Goal: Task Accomplishment & Management: Use online tool/utility

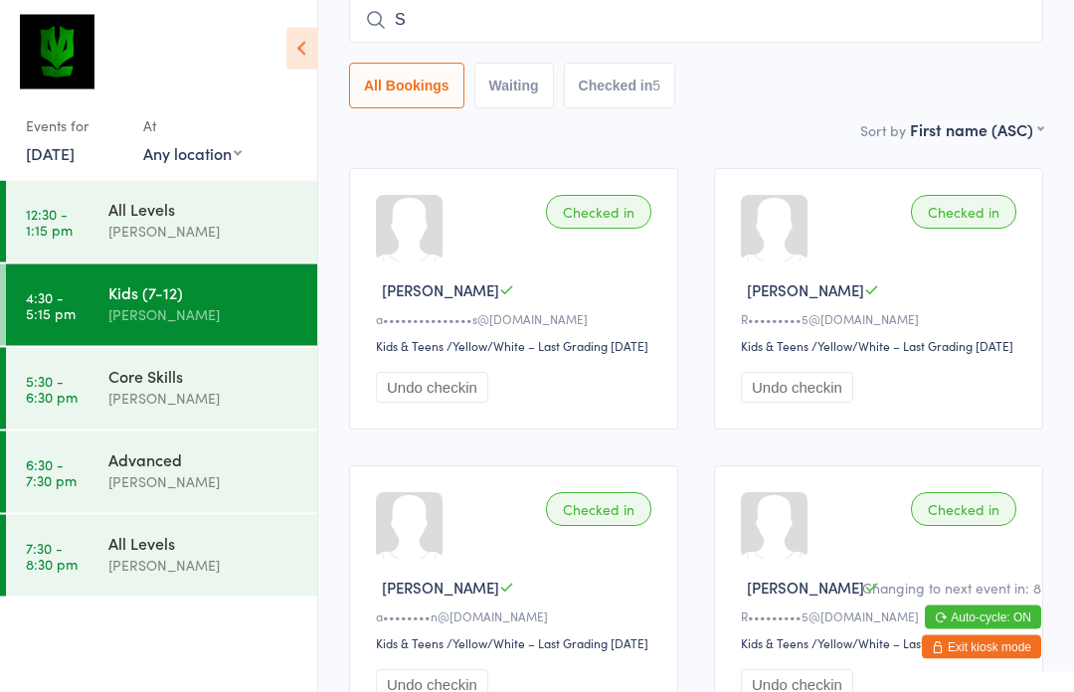
type input "Sj"
click at [212, 199] on div "All Levels" at bounding box center [204, 209] width 192 height 22
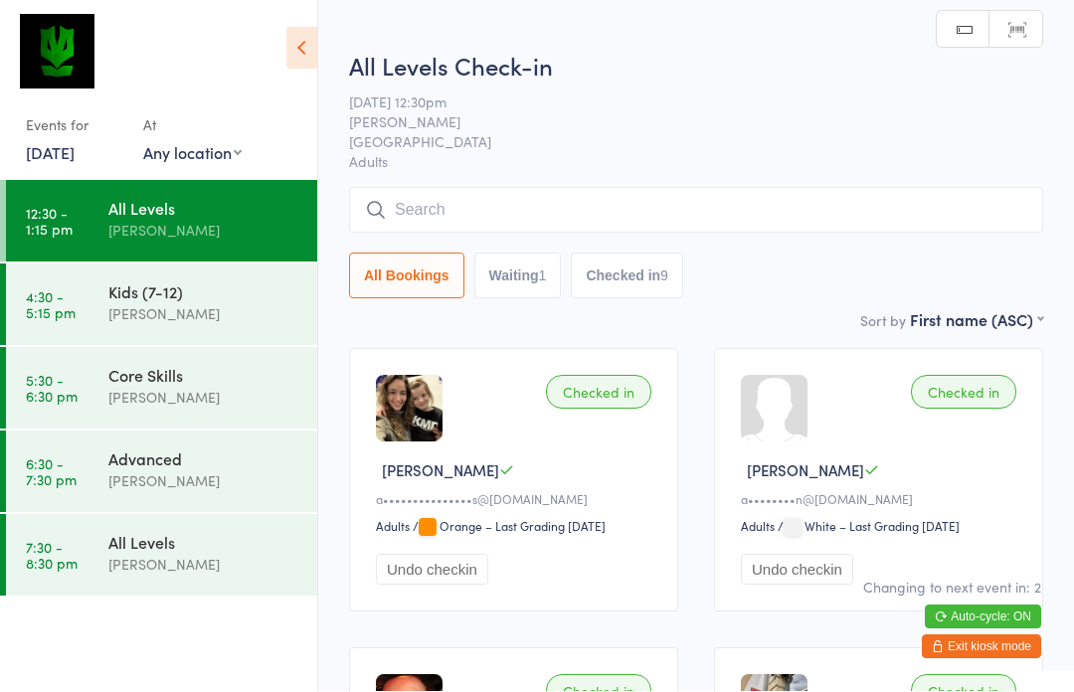
scroll to position [1, 0]
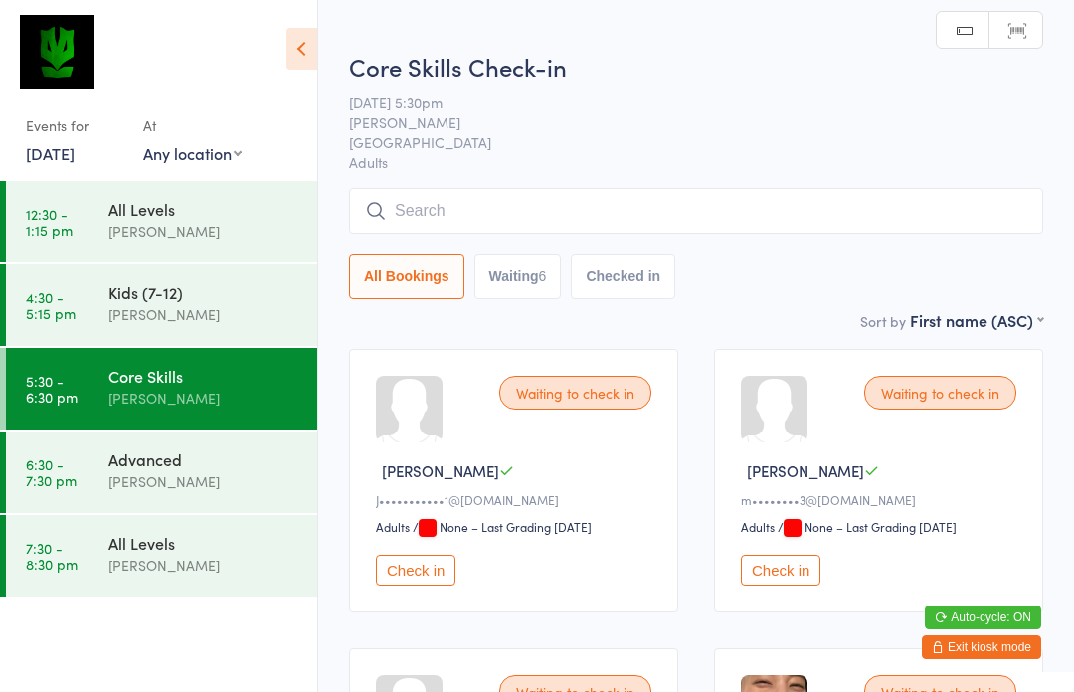
click at [513, 212] on input "search" at bounding box center [696, 211] width 694 height 46
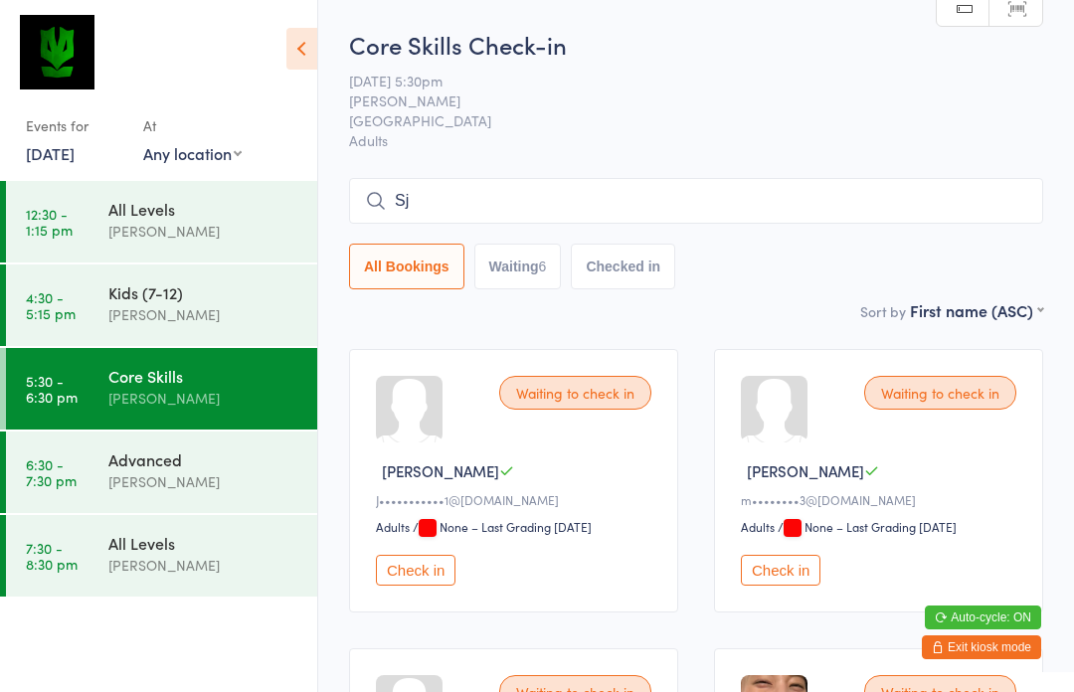
type input "S"
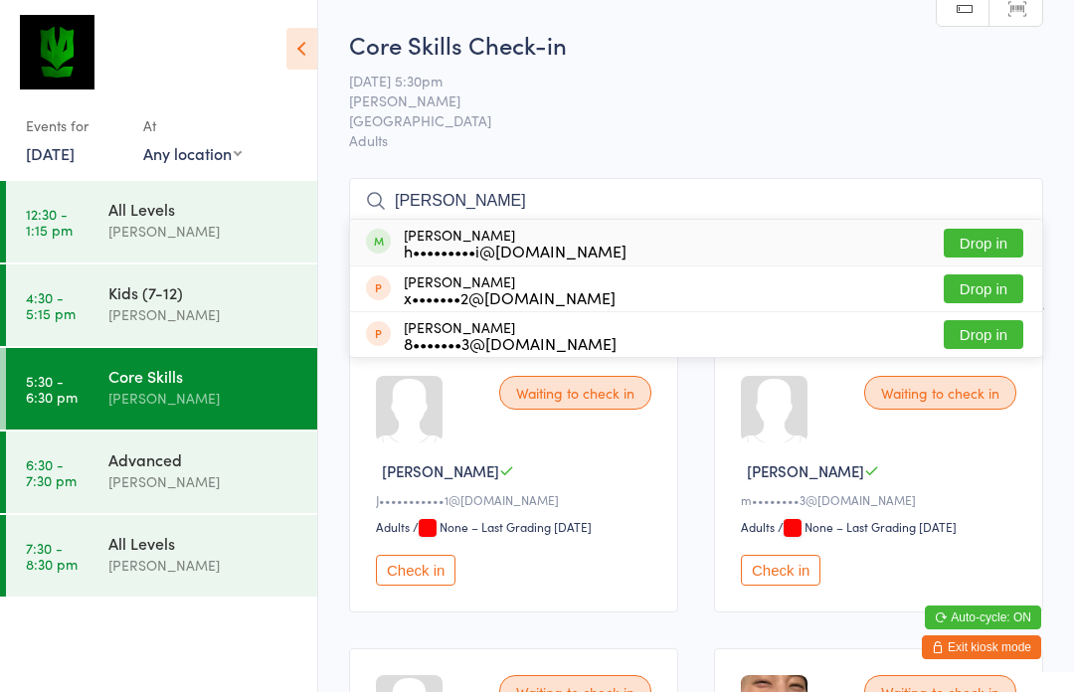
type input "[PERSON_NAME]"
click at [426, 246] on div "h•••••••••i@[DOMAIN_NAME]" at bounding box center [515, 251] width 223 height 16
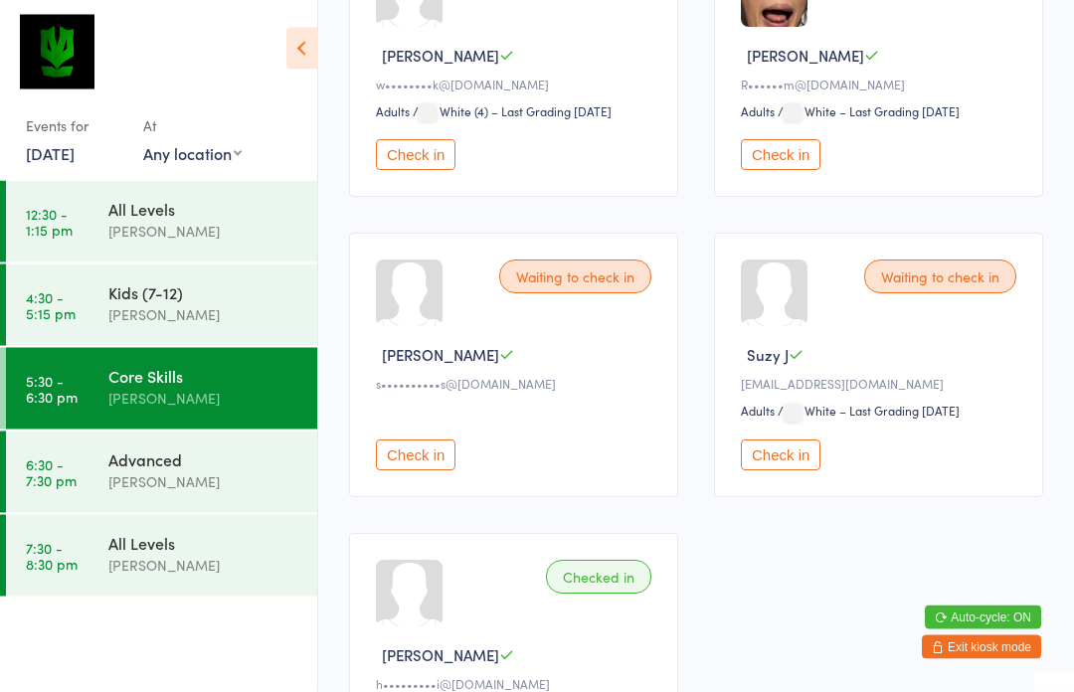
scroll to position [717, 0]
click at [808, 464] on button "Check in" at bounding box center [781, 454] width 80 height 31
click at [802, 469] on button "Check in" at bounding box center [781, 454] width 80 height 31
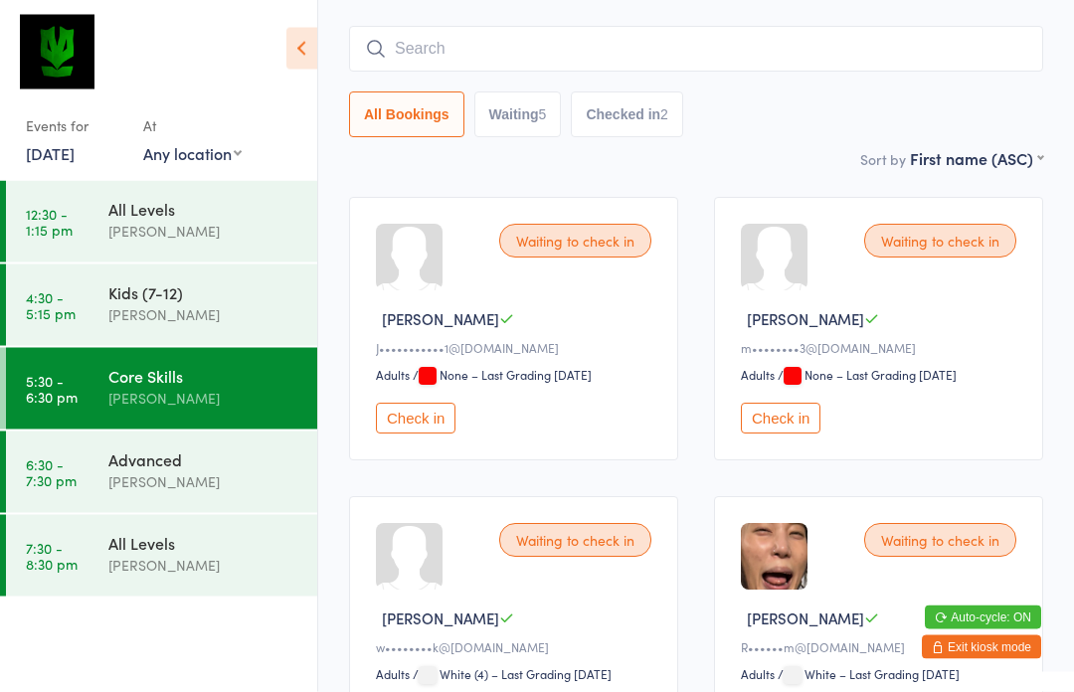
scroll to position [0, 0]
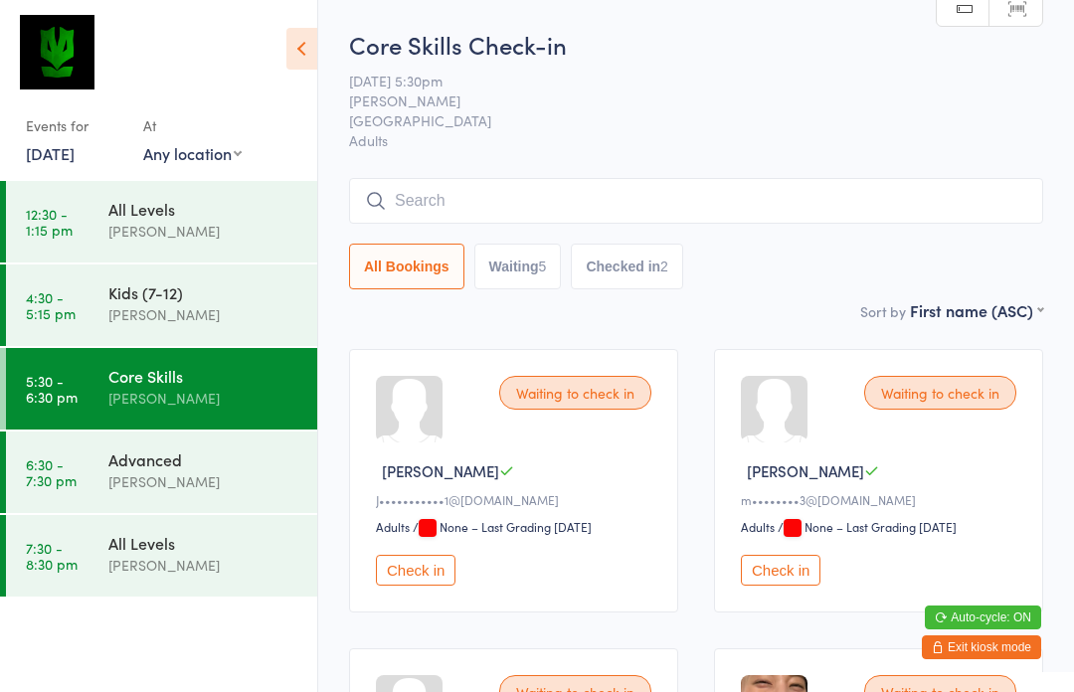
click at [736, 217] on input "search" at bounding box center [696, 201] width 694 height 46
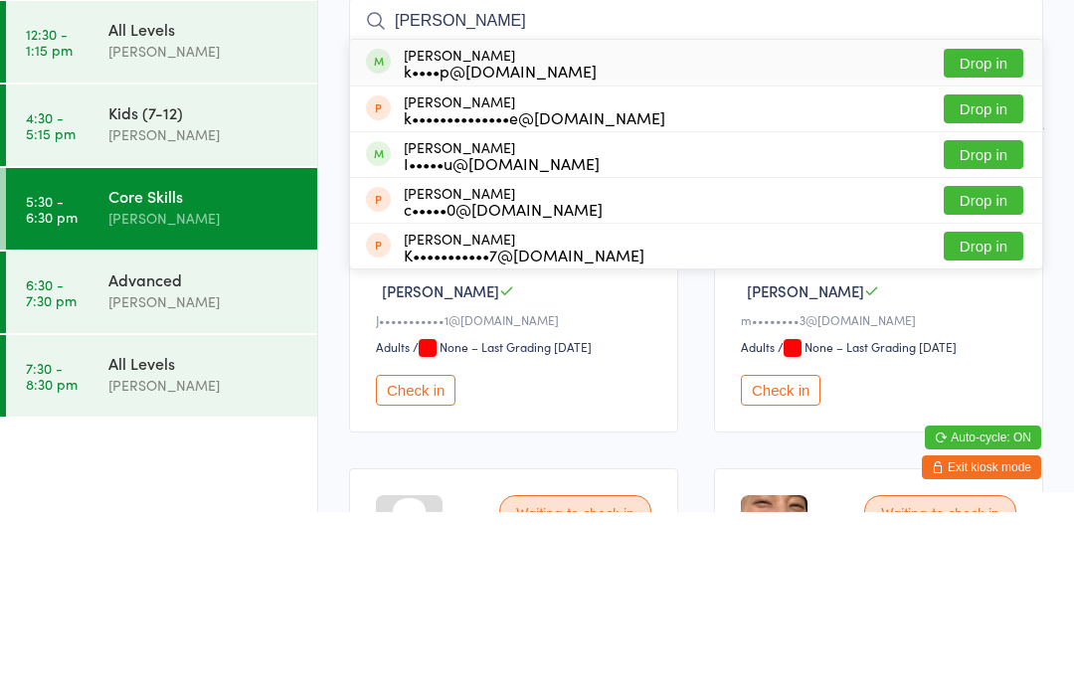
type input "[PERSON_NAME]"
click at [1000, 229] on button "Drop in" at bounding box center [984, 243] width 80 height 29
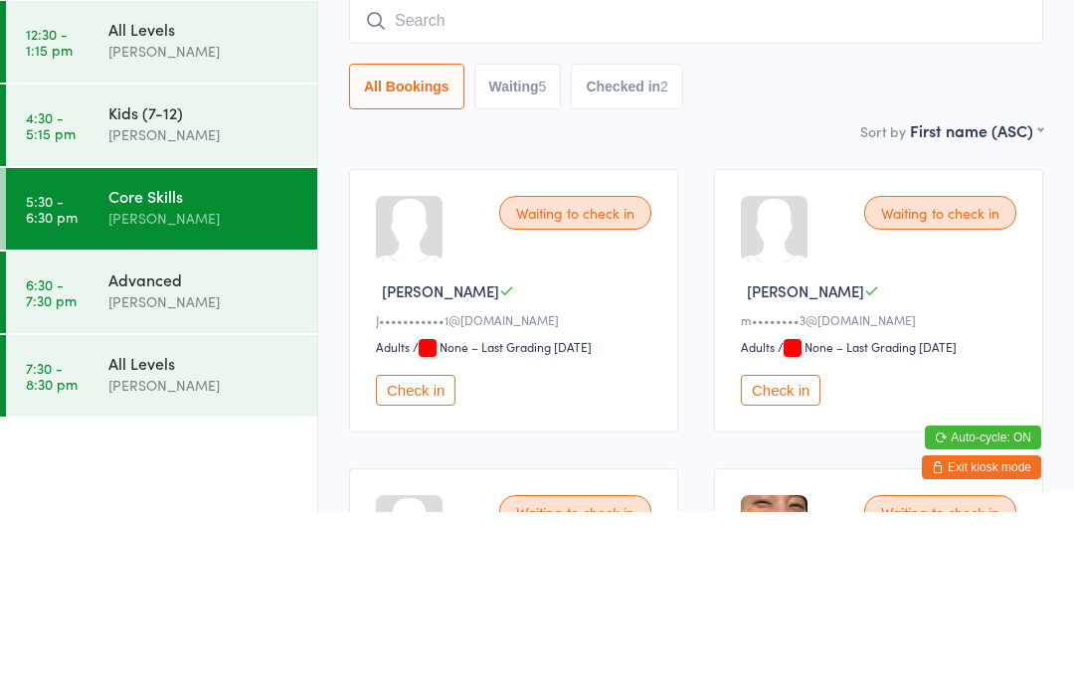
scroll to position [180, 0]
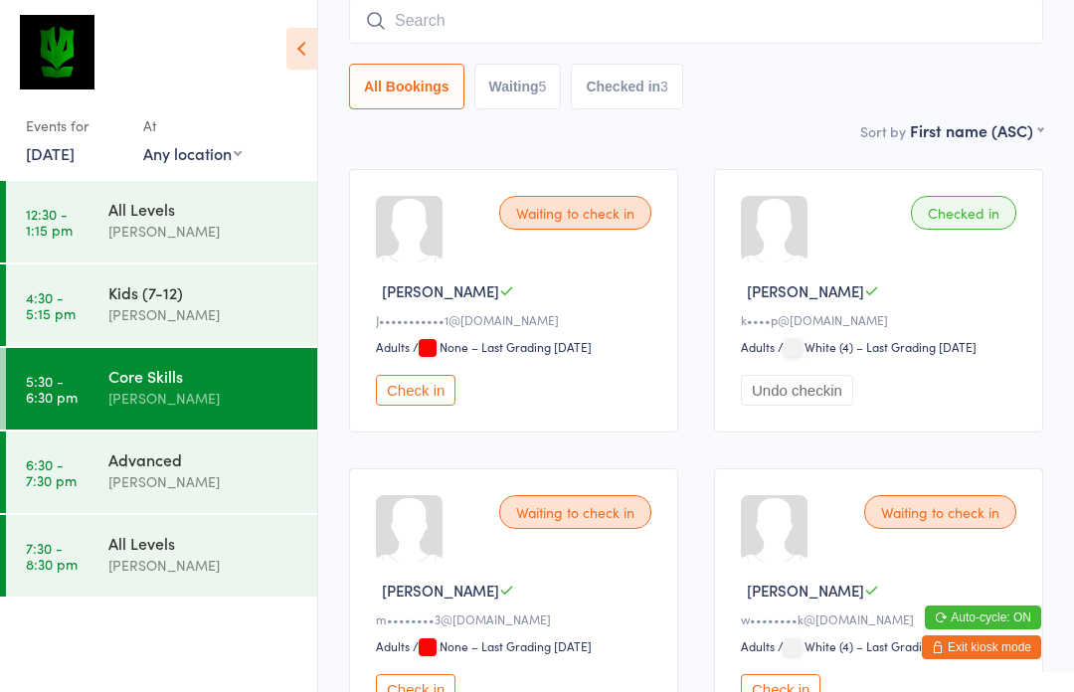
click at [426, 406] on button "Check in" at bounding box center [416, 390] width 80 height 31
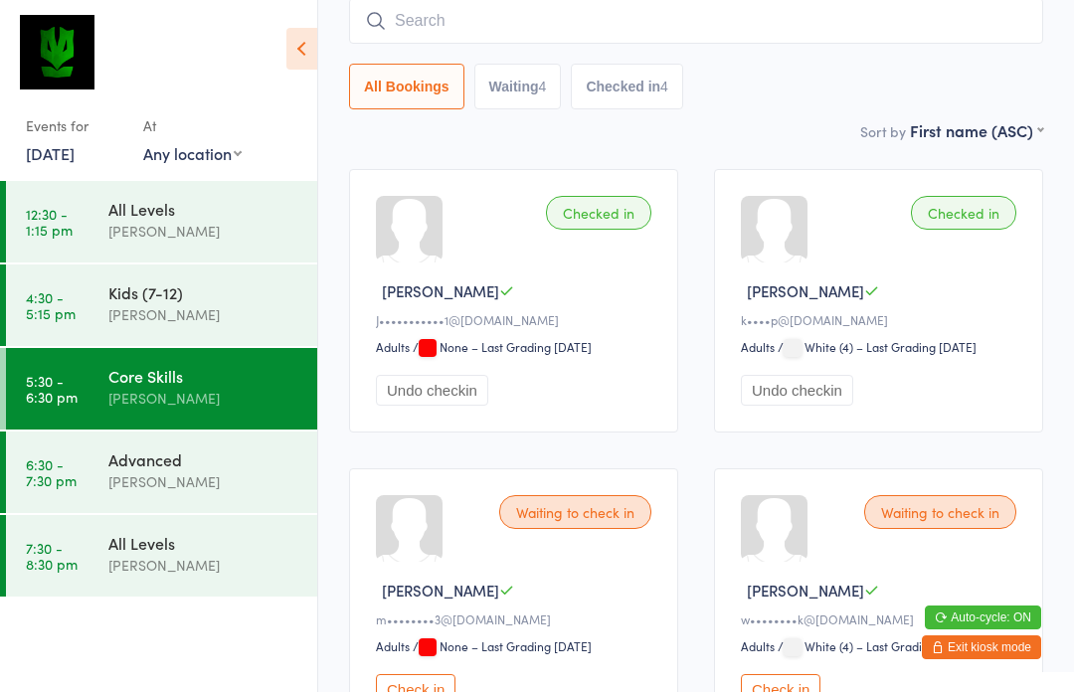
click at [653, 43] on input "search" at bounding box center [696, 21] width 694 height 46
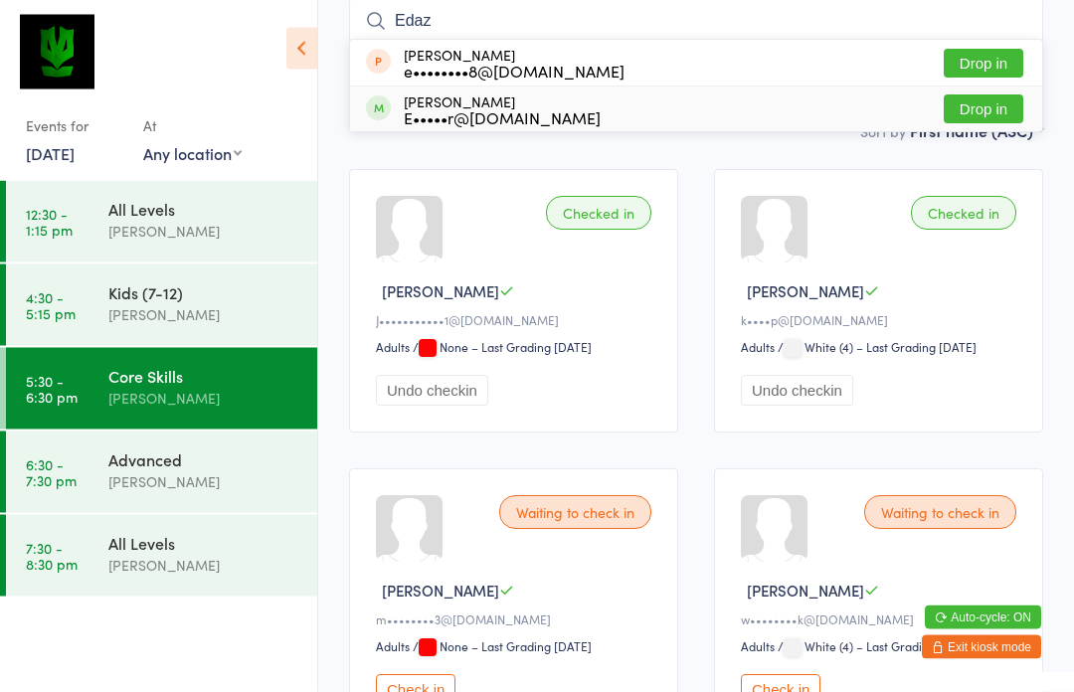
type input "Edaz"
click at [572, 127] on div "[PERSON_NAME] E•••••r@[DOMAIN_NAME] Drop in" at bounding box center [696, 110] width 692 height 45
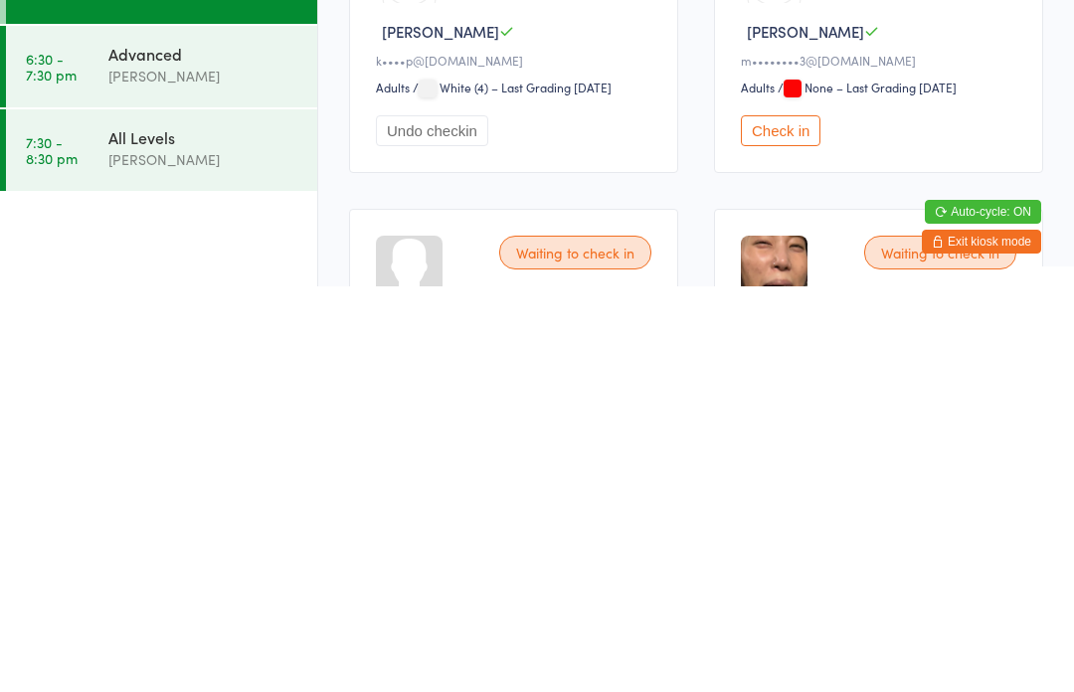
scroll to position [627, 0]
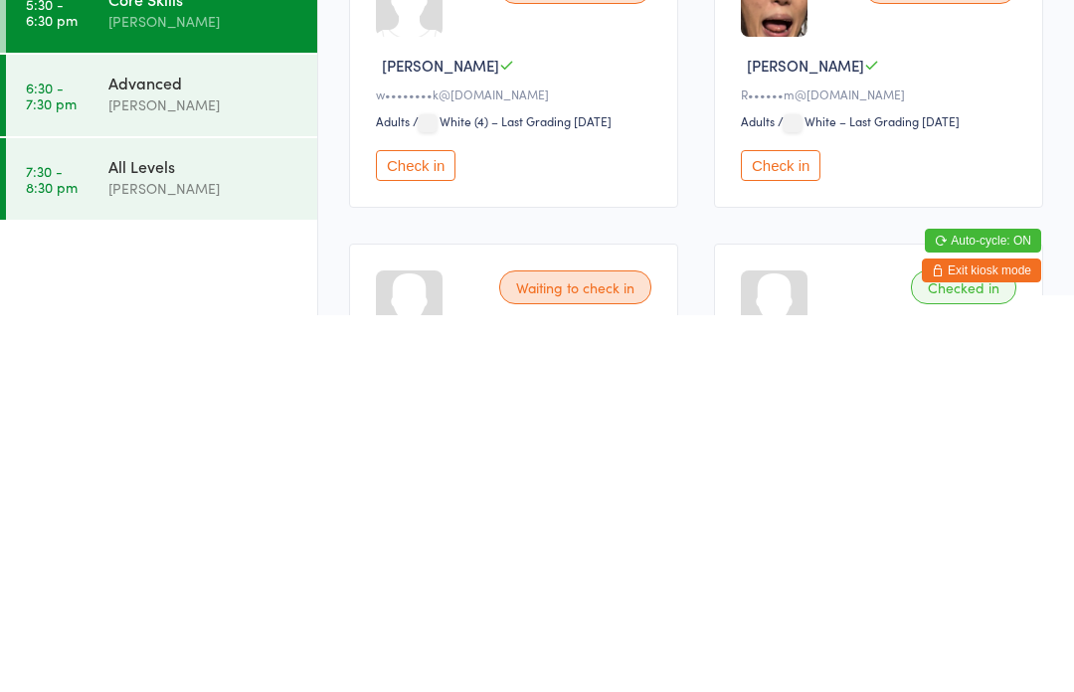
click at [793, 527] on button "Check in" at bounding box center [781, 542] width 80 height 31
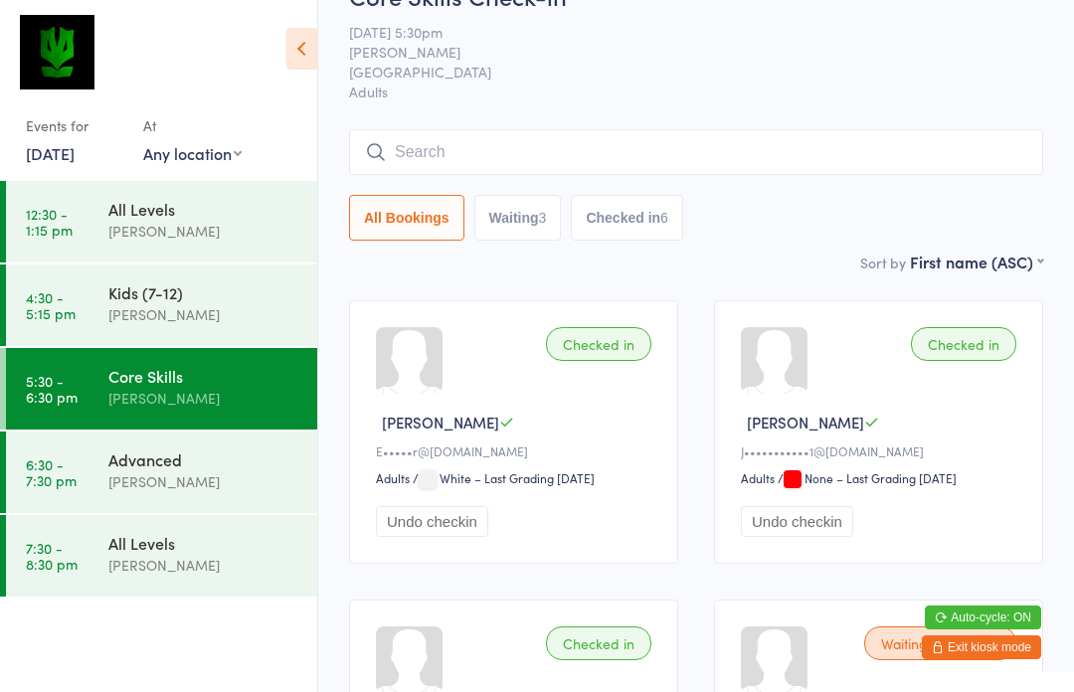
scroll to position [0, 0]
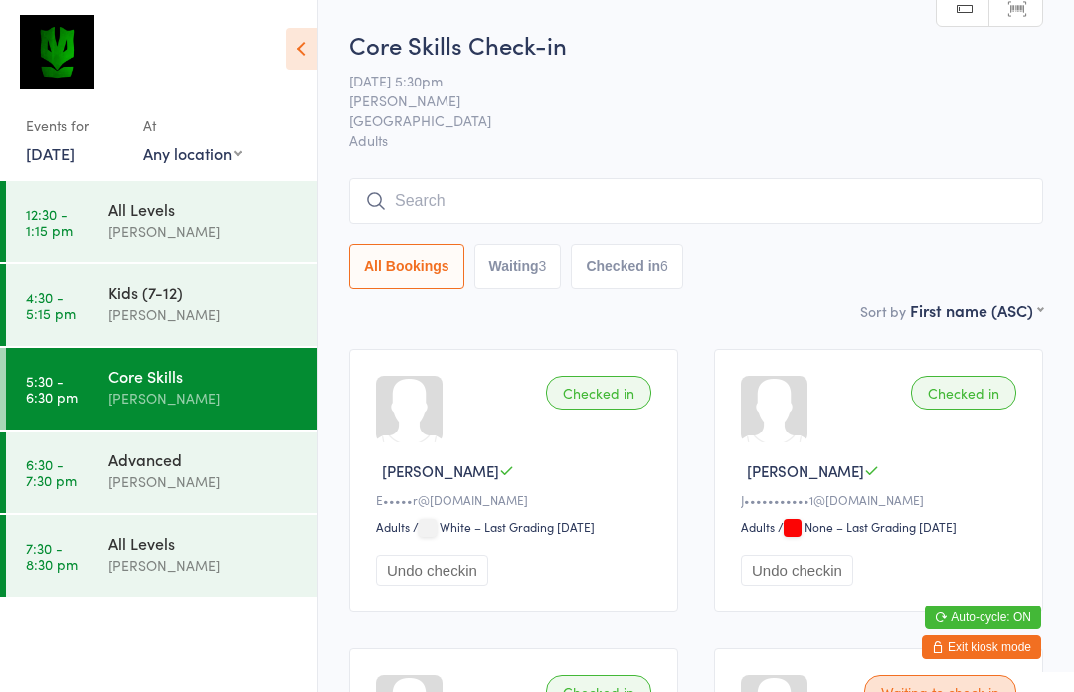
click at [520, 287] on button "Waiting 3" at bounding box center [518, 267] width 88 height 46
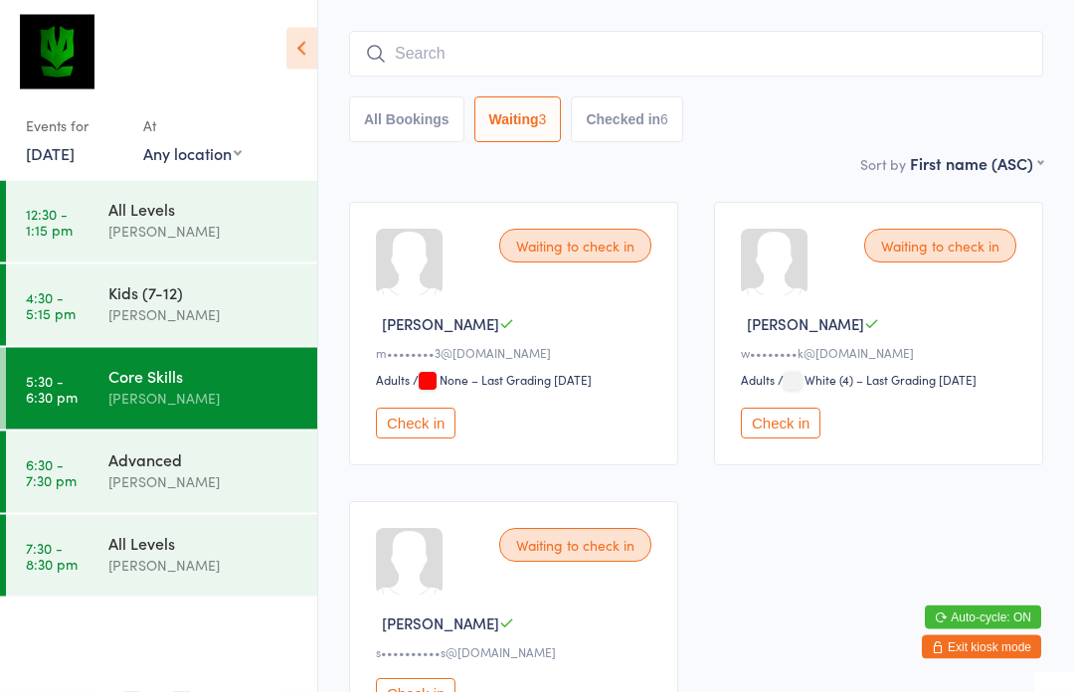
scroll to position [148, 0]
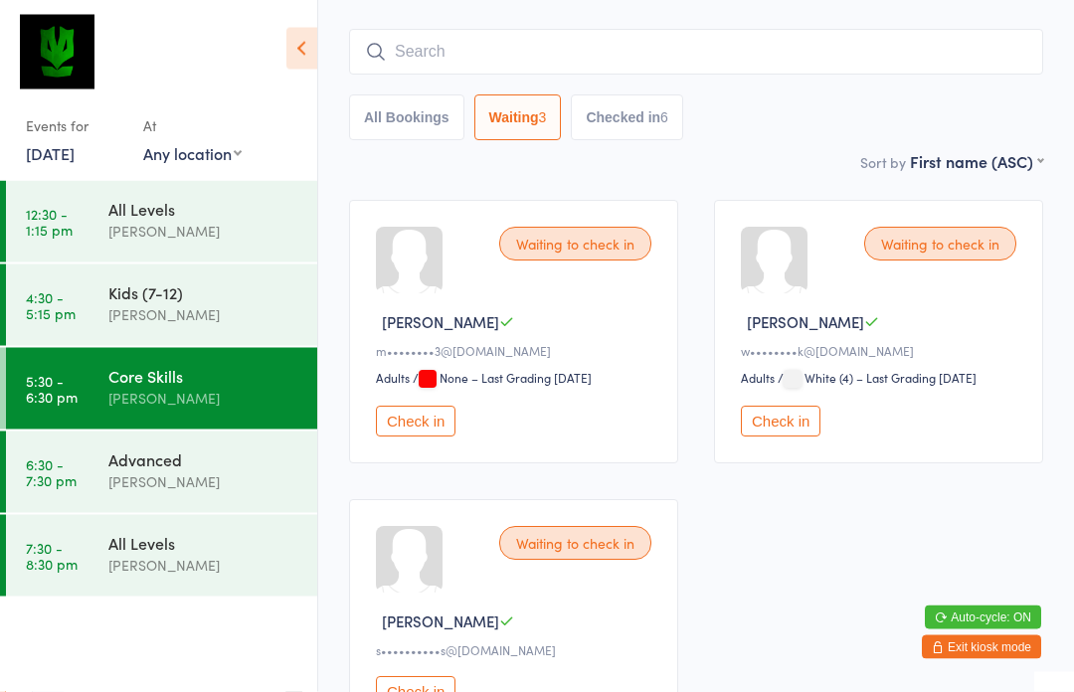
click at [433, 691] on button "Check in" at bounding box center [416, 692] width 80 height 31
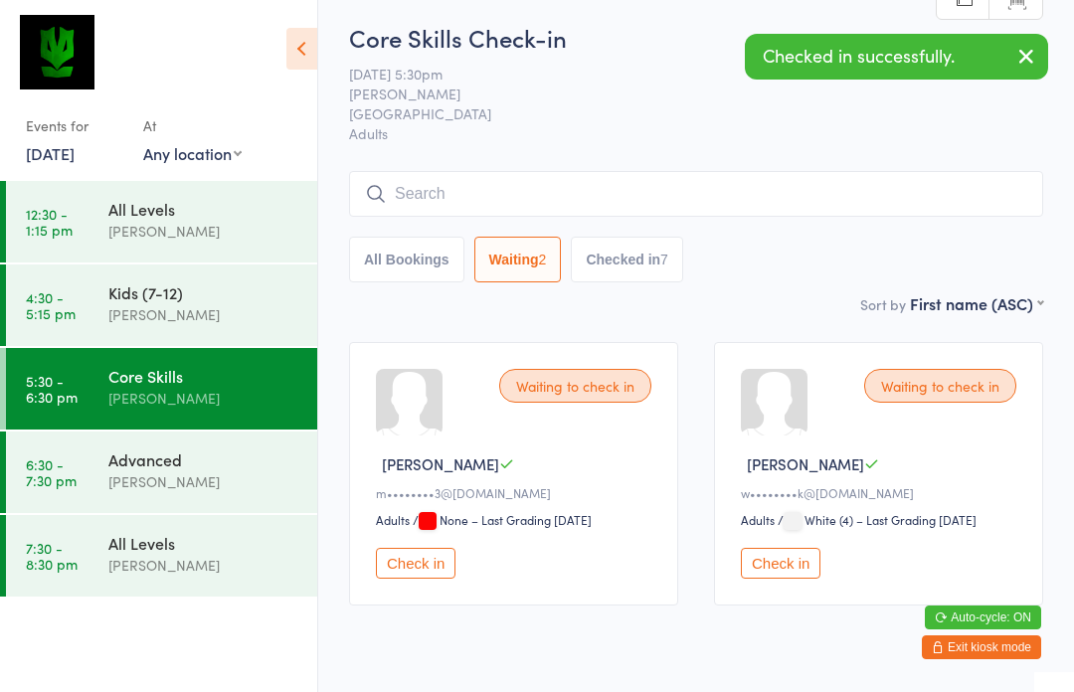
scroll to position [0, 0]
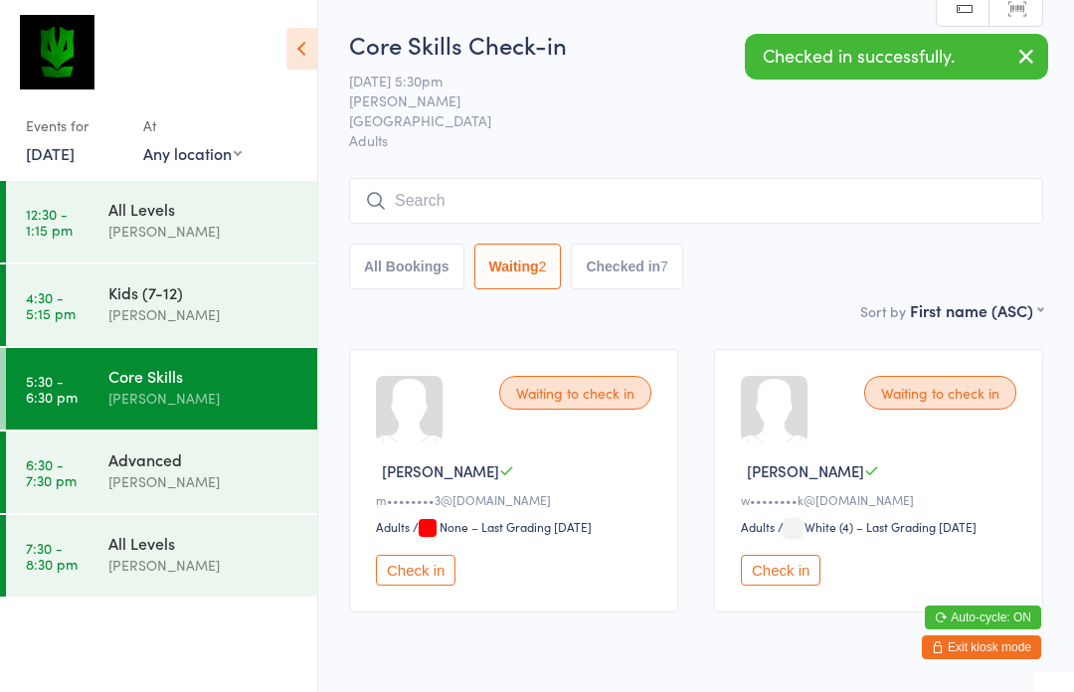
click at [642, 272] on button "Checked in 7" at bounding box center [627, 267] width 112 height 46
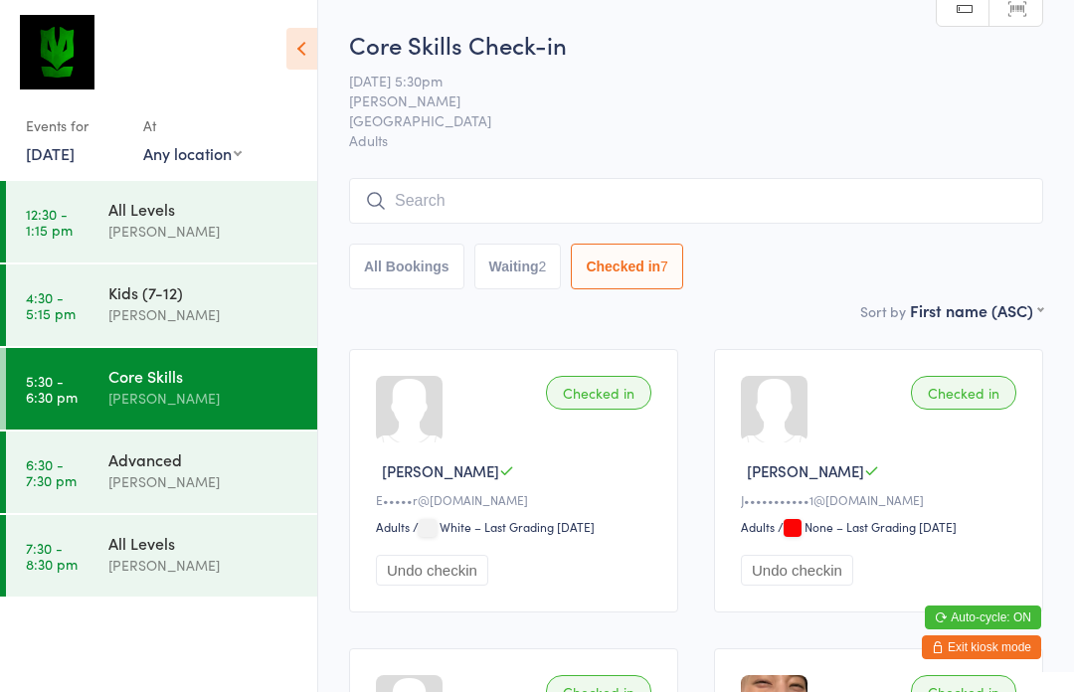
click at [664, 206] on input "search" at bounding box center [696, 201] width 694 height 46
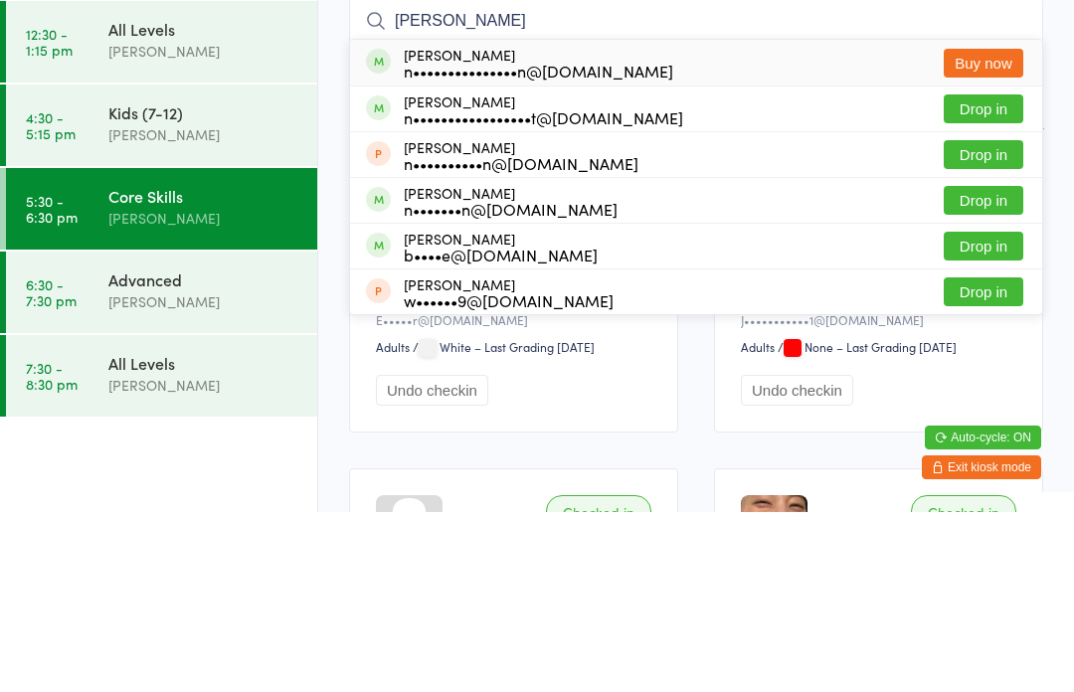
type input "[PERSON_NAME]"
click at [984, 274] on button "Drop in" at bounding box center [984, 288] width 80 height 29
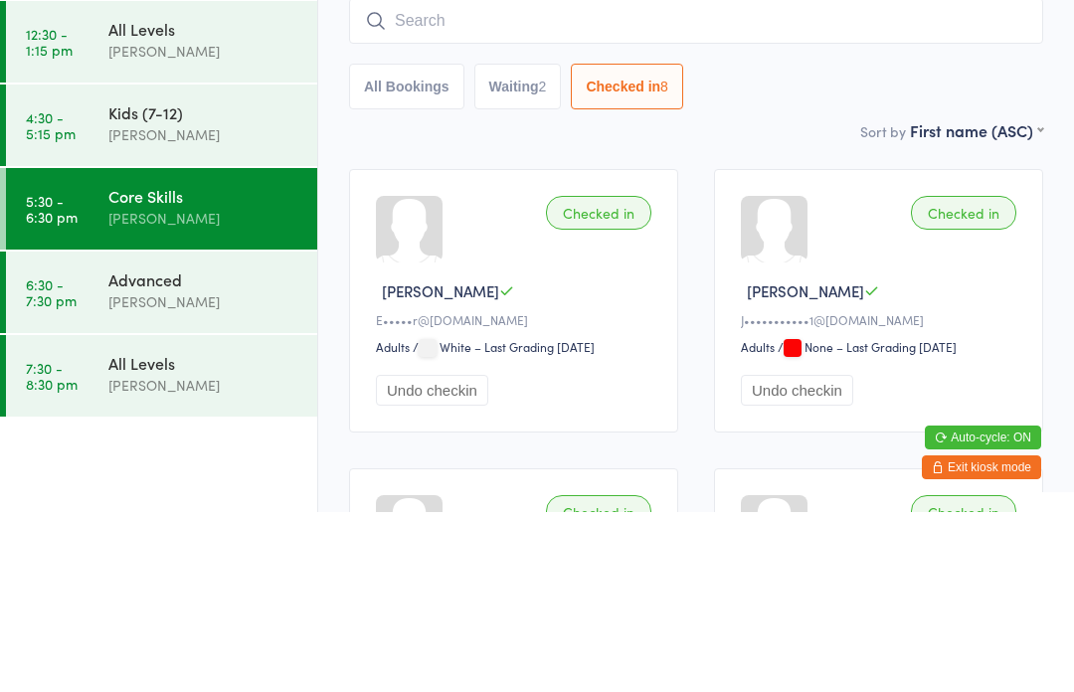
scroll to position [180, 0]
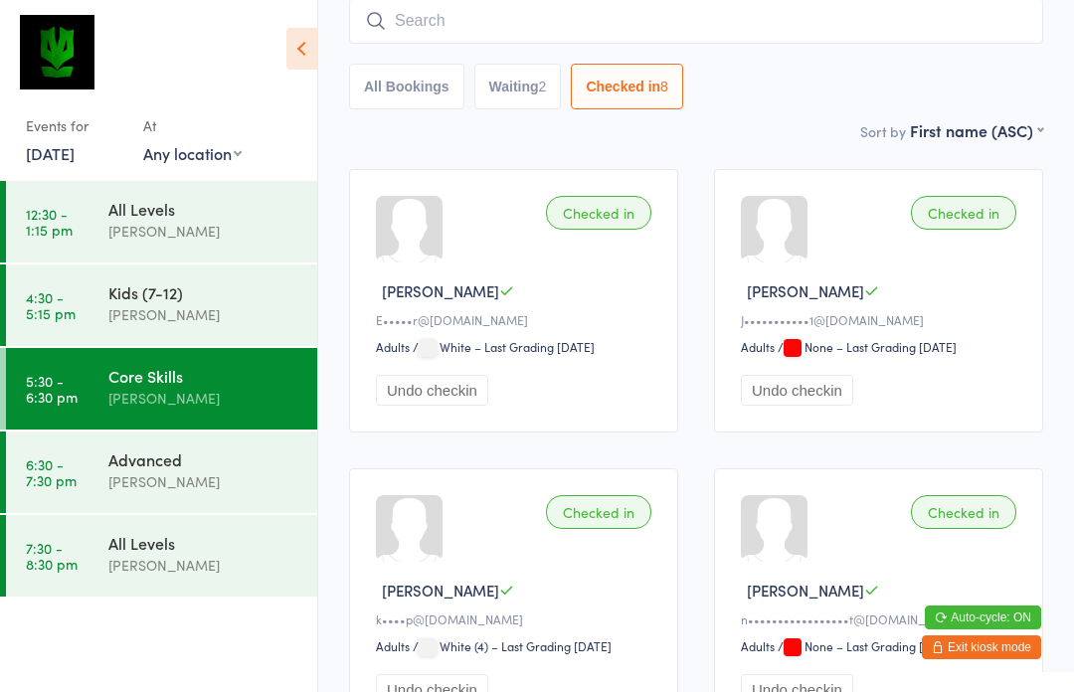
click at [205, 382] on div "Core Skills" at bounding box center [204, 376] width 192 height 22
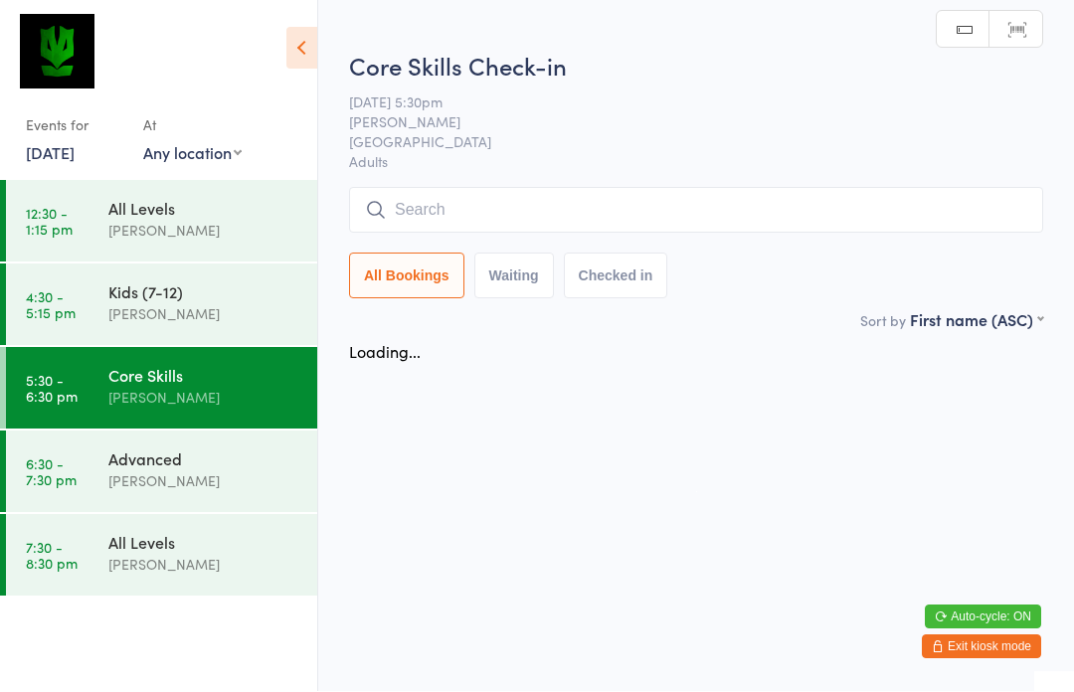
scroll to position [1, 0]
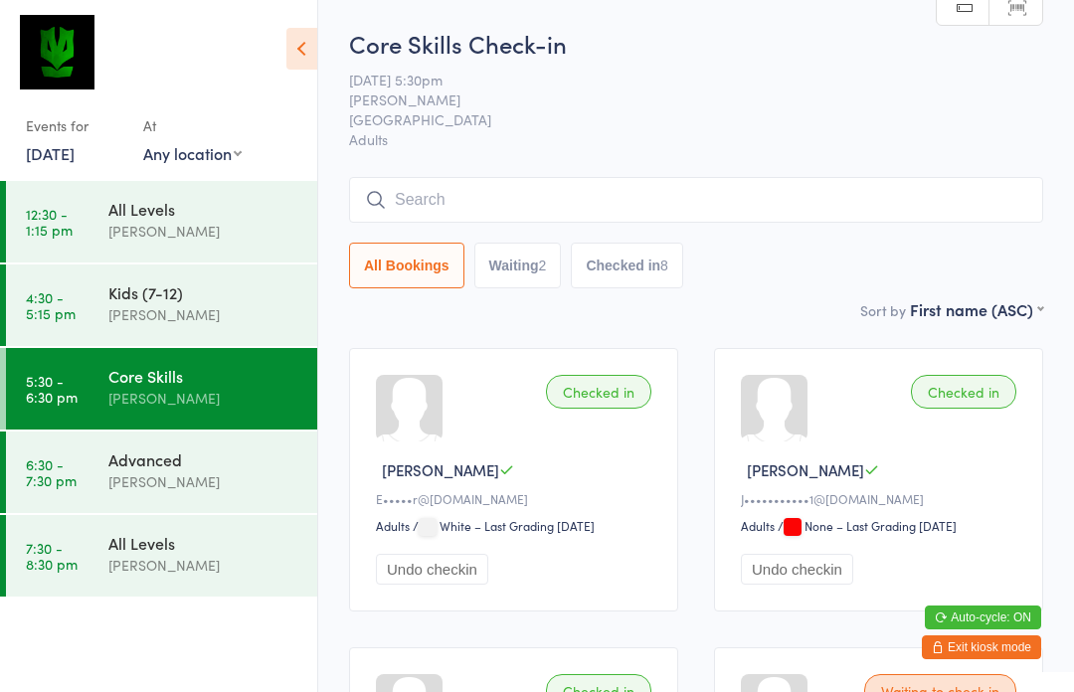
click at [519, 175] on div "Core Skills Check-in [DATE] 5:30pm [PERSON_NAME] [GEOGRAPHIC_DATA] Gym Adults M…" at bounding box center [696, 162] width 694 height 271
click at [576, 192] on input "search" at bounding box center [696, 200] width 694 height 46
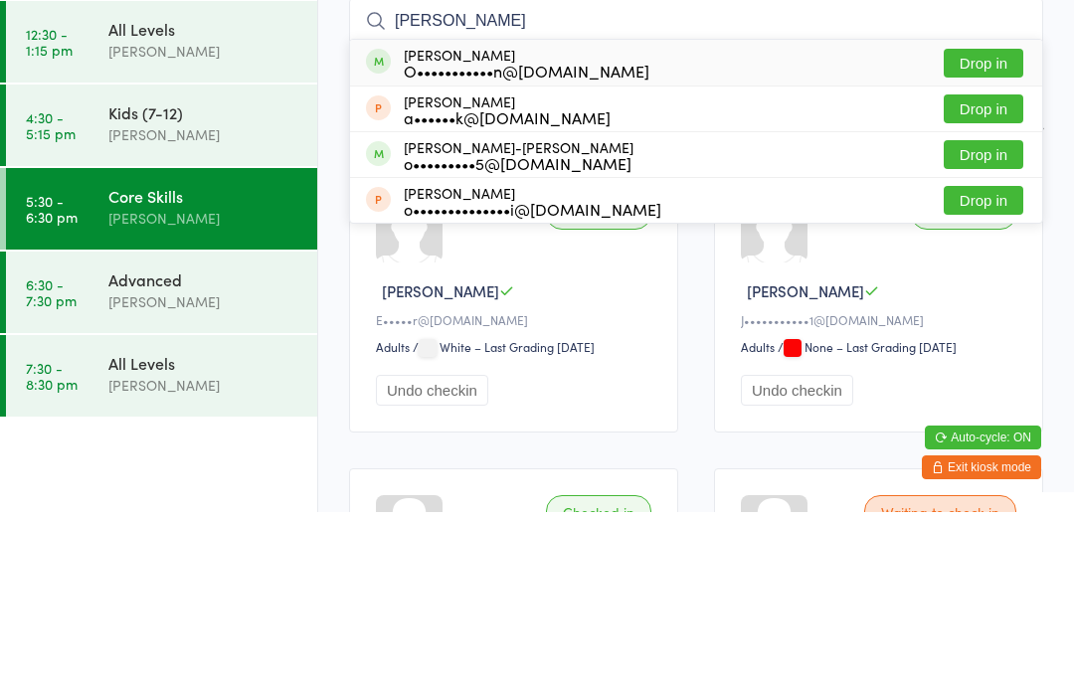
type input "[PERSON_NAME]"
click at [651, 220] on div "[PERSON_NAME] O•••••••••••n@[DOMAIN_NAME] Drop in" at bounding box center [696, 243] width 692 height 46
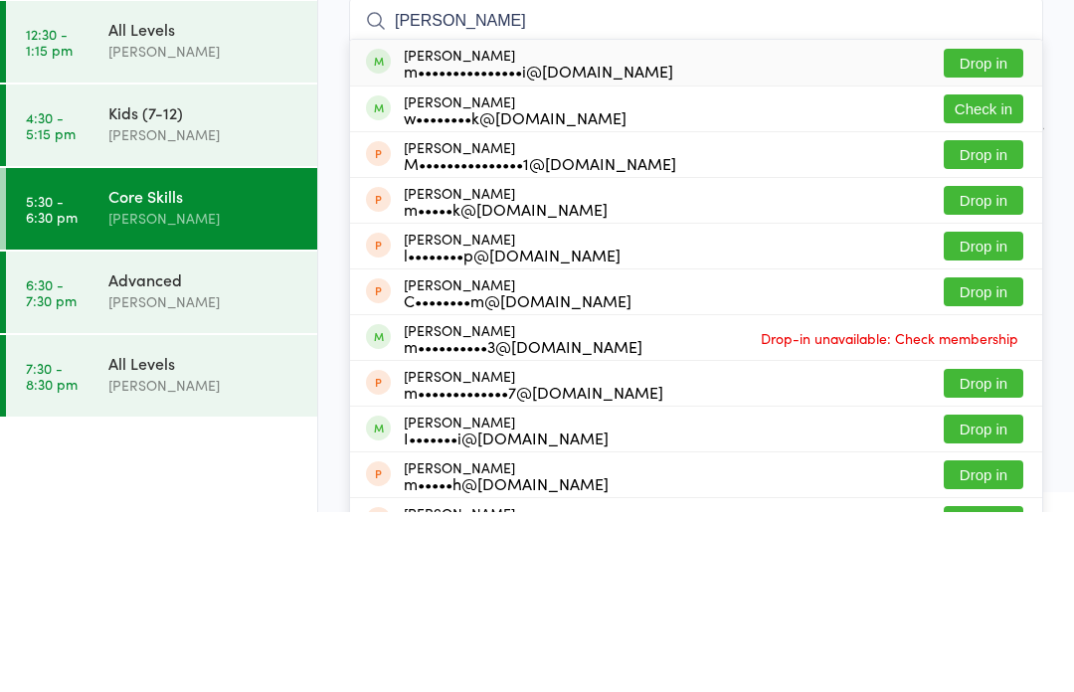
type input "[PERSON_NAME]"
click at [993, 229] on button "Drop in" at bounding box center [984, 243] width 80 height 29
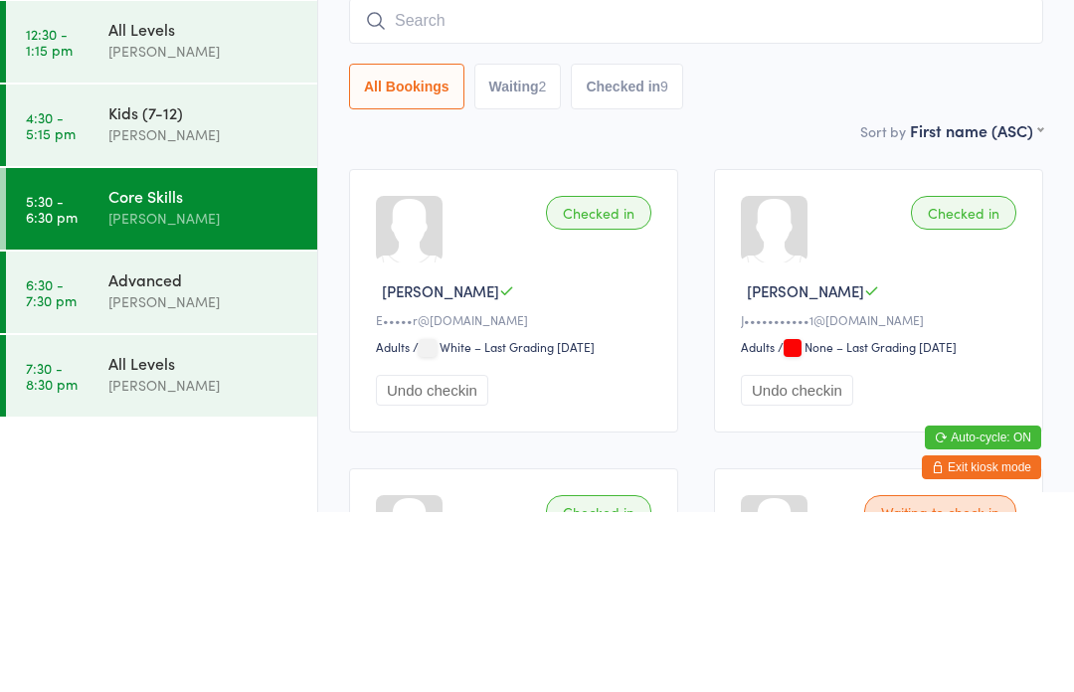
scroll to position [180, 0]
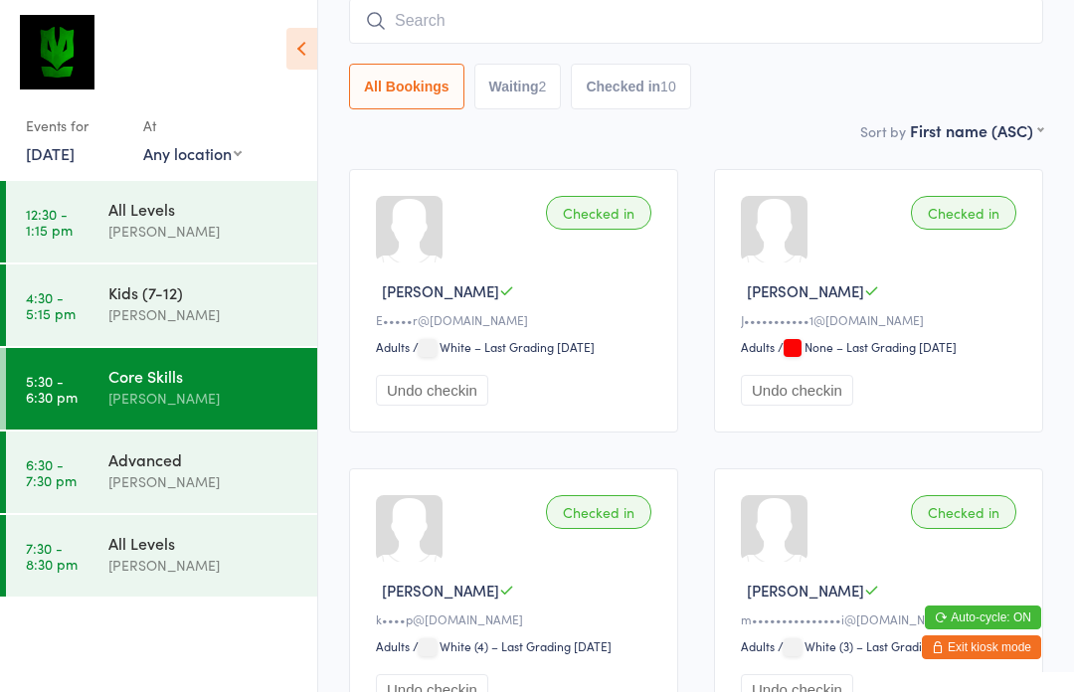
click at [554, 23] on input "search" at bounding box center [696, 21] width 694 height 46
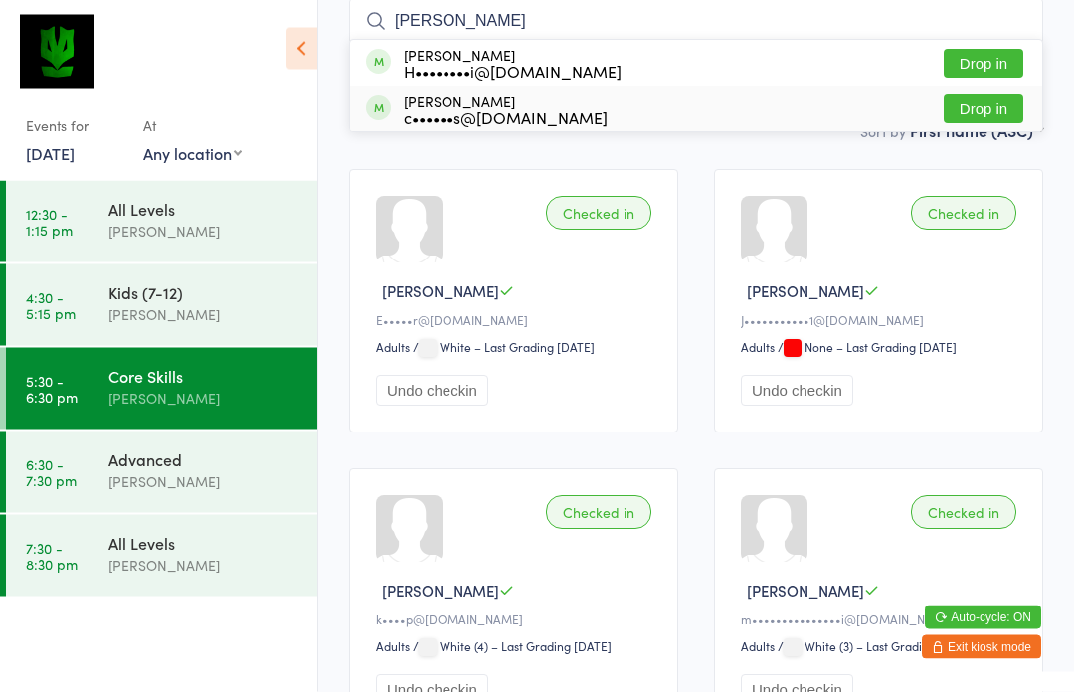
type input "[PERSON_NAME]"
click at [547, 116] on div "c••••••s@[DOMAIN_NAME]" at bounding box center [506, 118] width 204 height 16
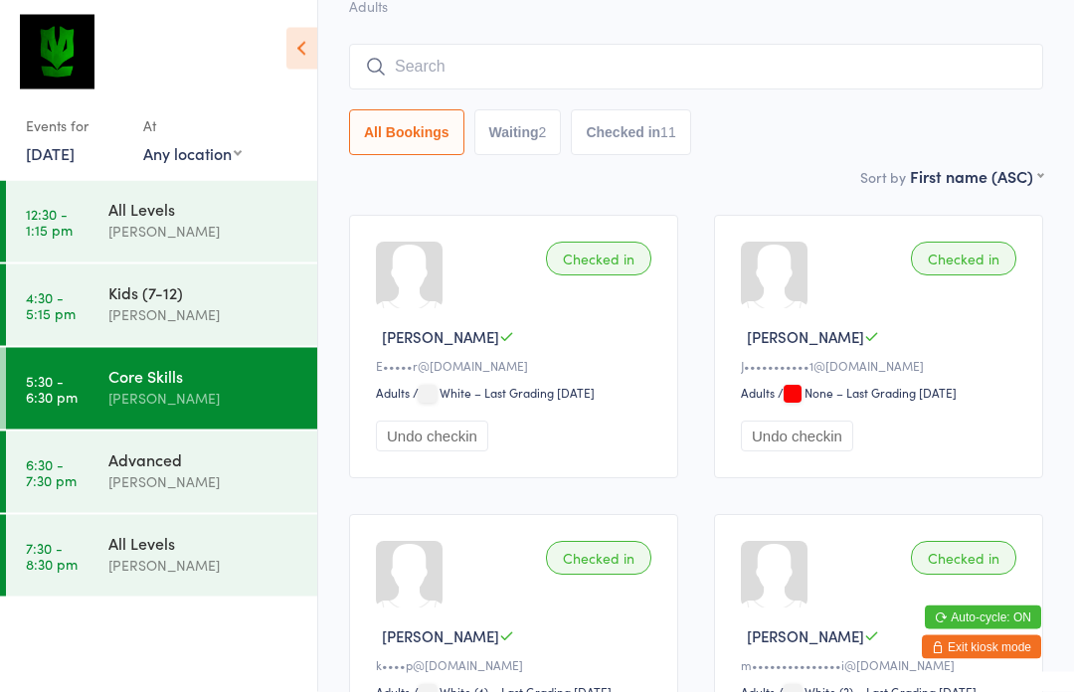
scroll to position [123, 0]
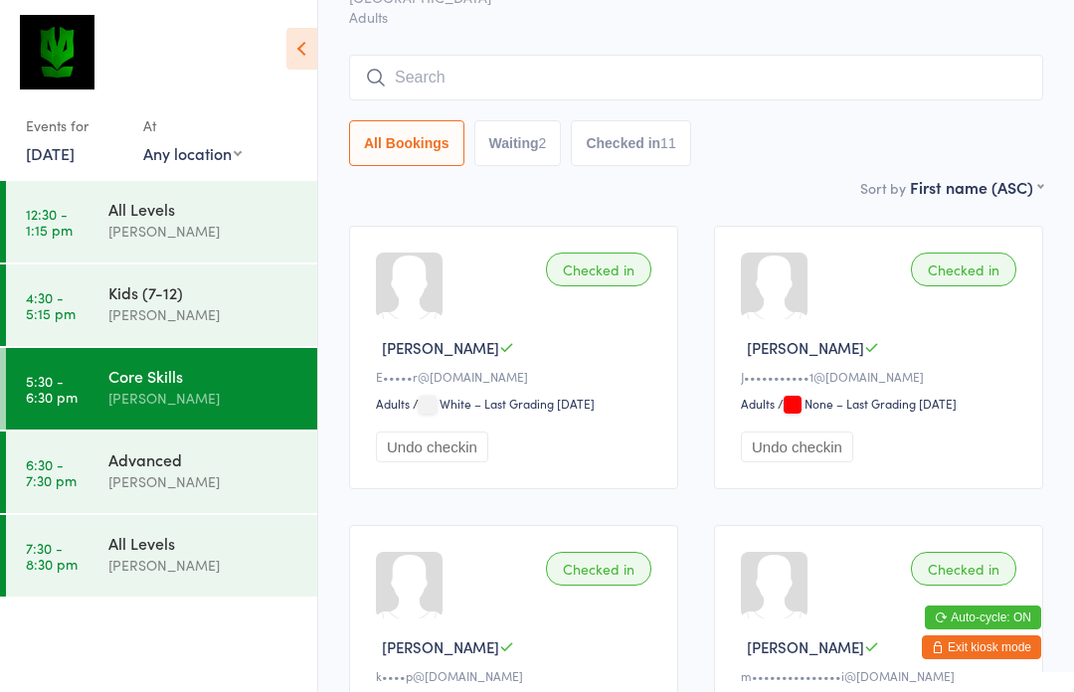
click at [771, 65] on input "search" at bounding box center [696, 78] width 694 height 46
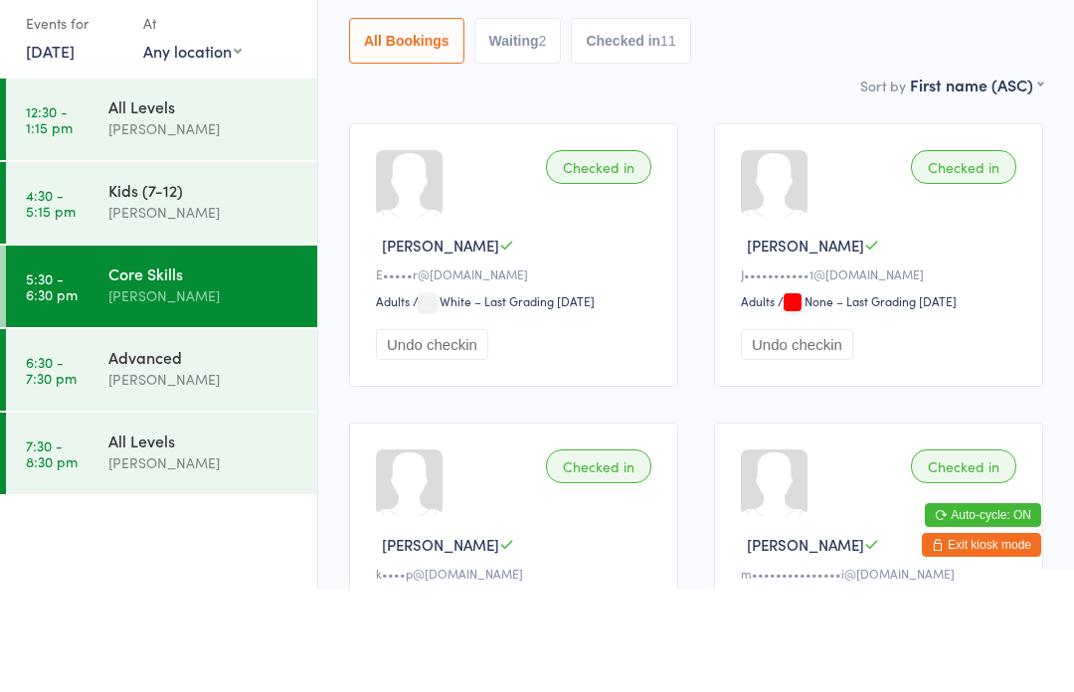
scroll to position [26, 0]
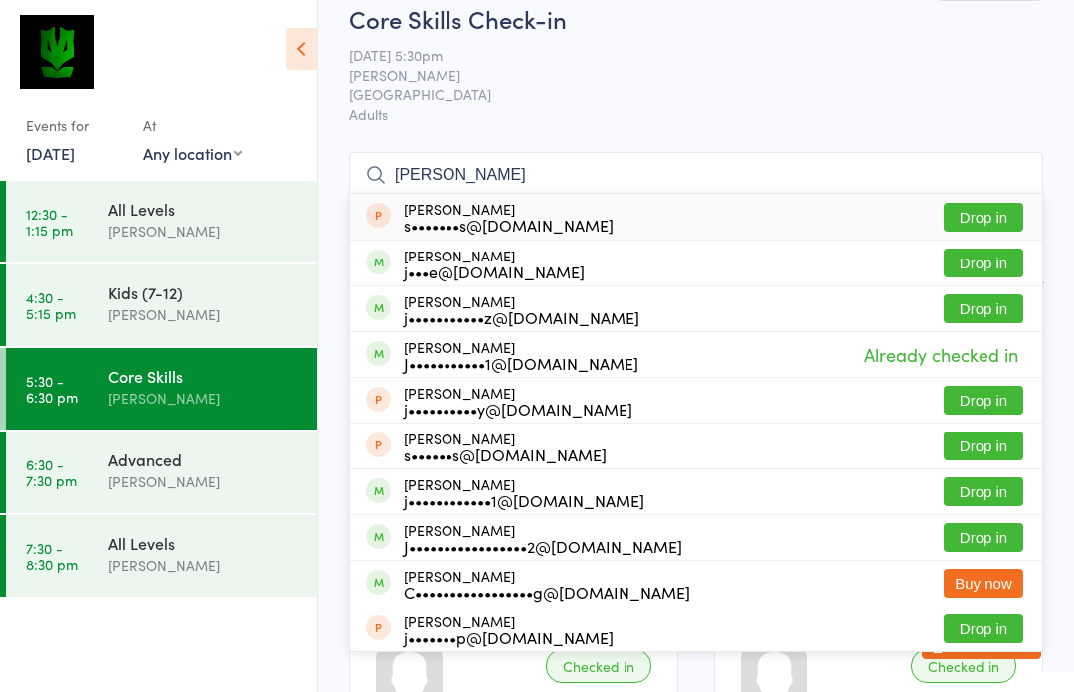
type input "[PERSON_NAME]"
click at [980, 273] on button "Drop in" at bounding box center [984, 263] width 80 height 29
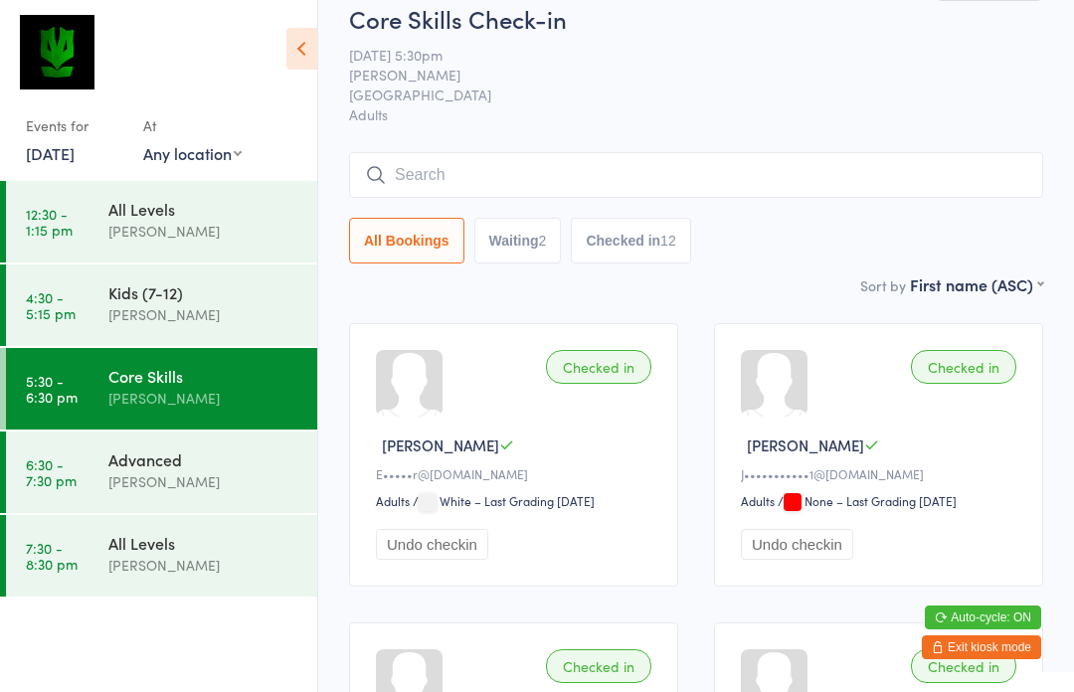
click at [121, 463] on div "Advanced" at bounding box center [204, 459] width 192 height 22
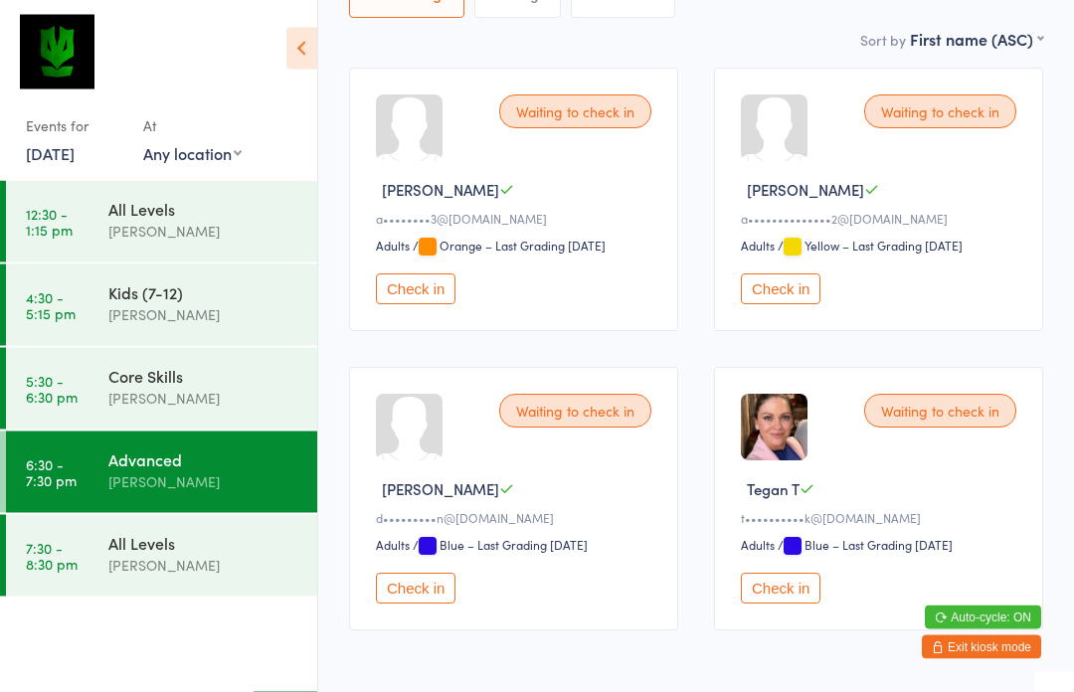
scroll to position [318, 0]
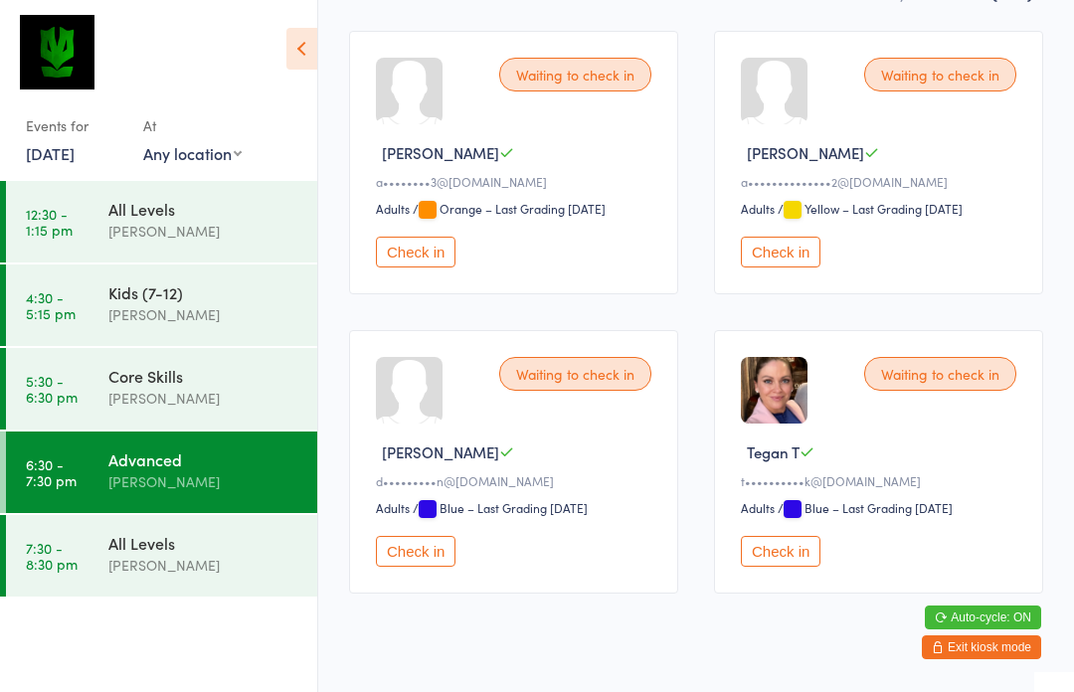
click at [788, 567] on button "Check in" at bounding box center [781, 551] width 80 height 31
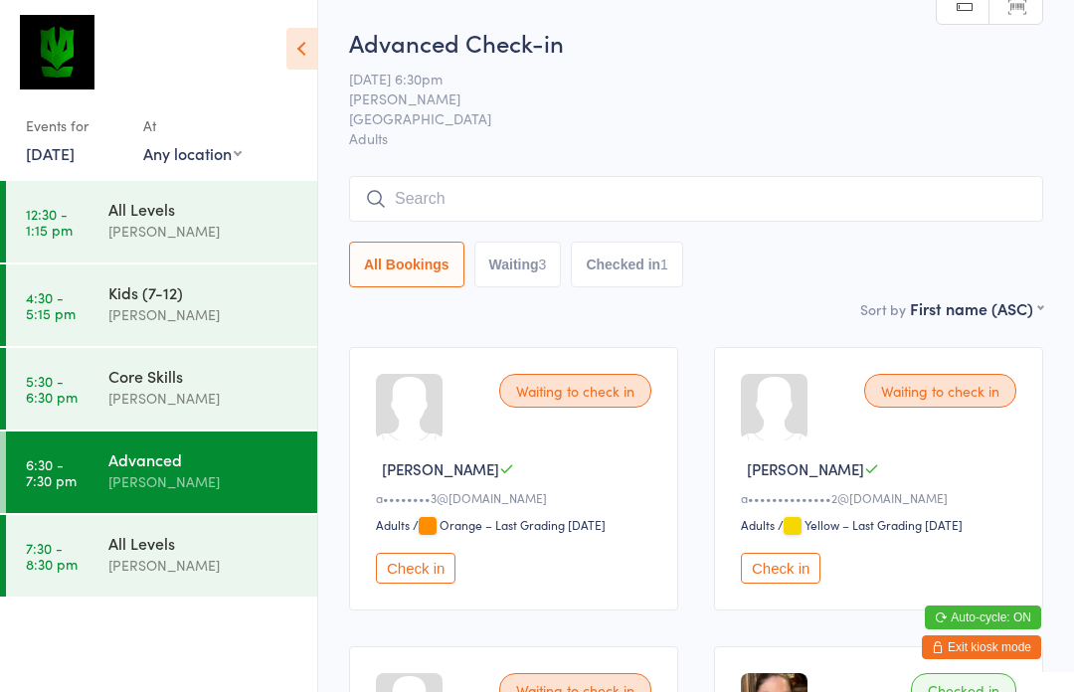
scroll to position [0, 0]
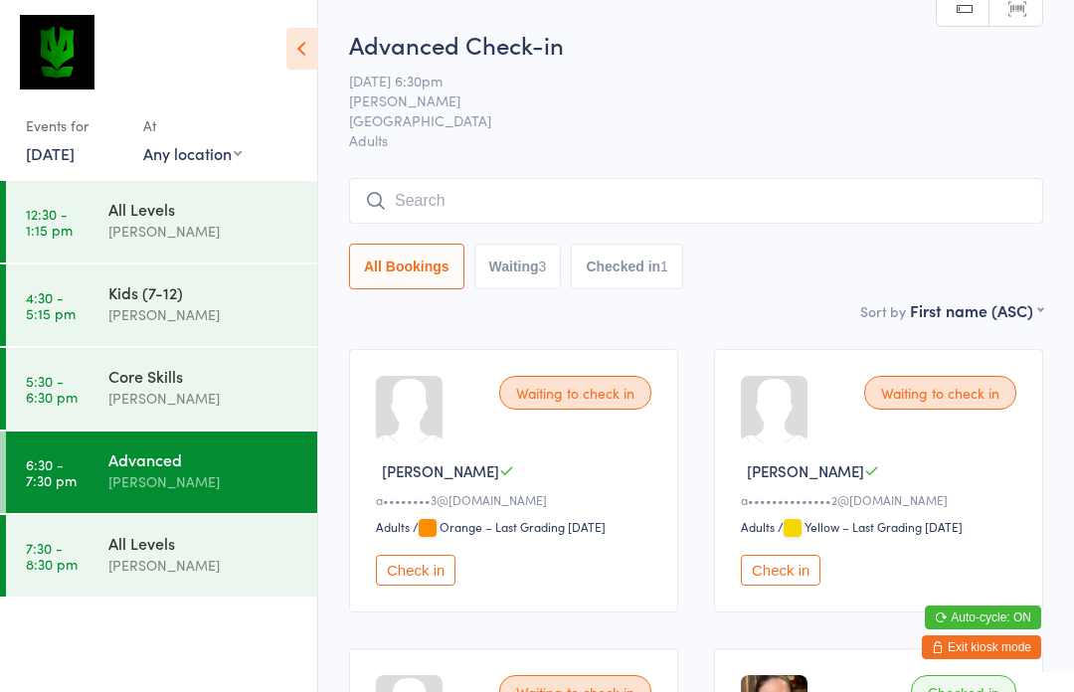
click at [929, 215] on input "search" at bounding box center [696, 201] width 694 height 46
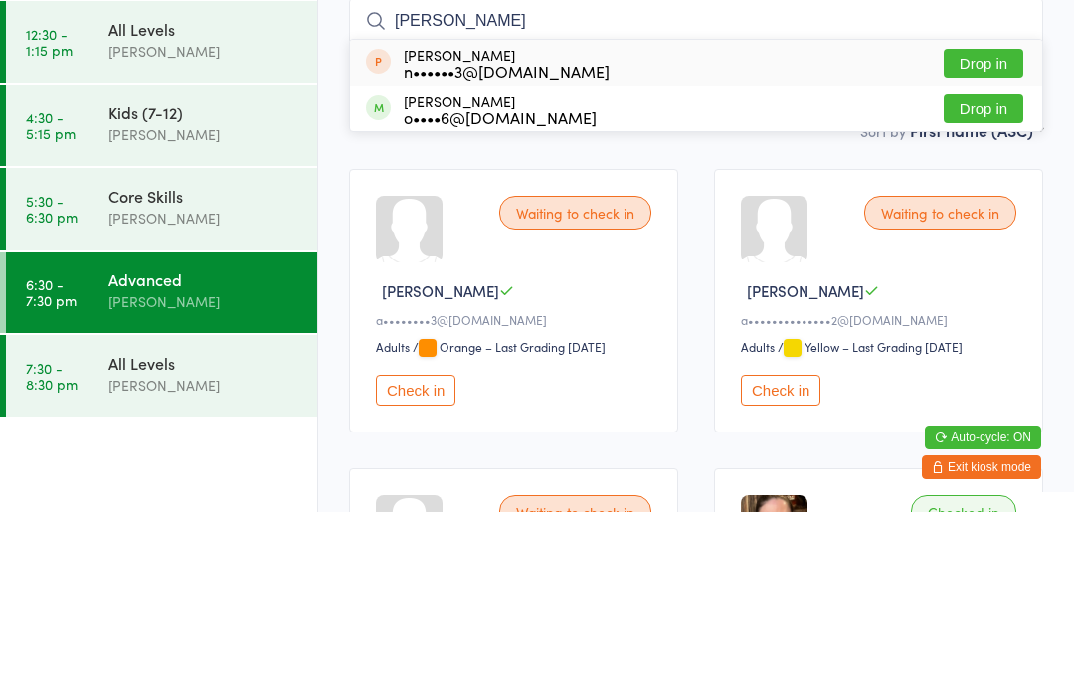
type input "[PERSON_NAME]"
click at [997, 274] on button "Drop in" at bounding box center [984, 288] width 80 height 29
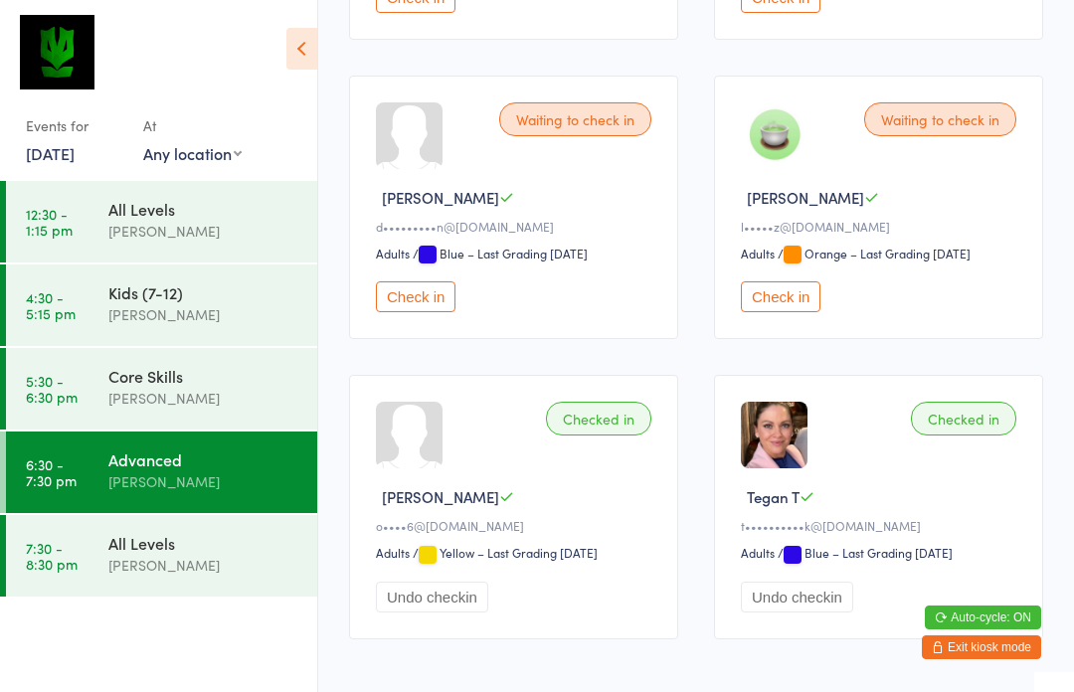
scroll to position [474, 0]
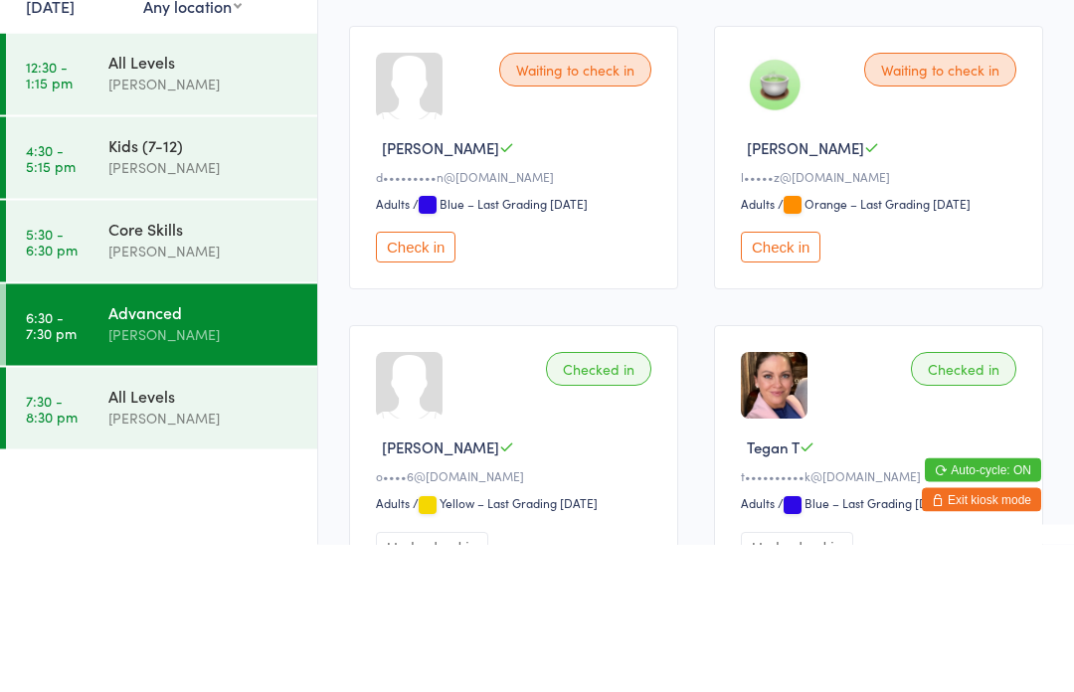
click at [776, 380] on button "Check in" at bounding box center [781, 395] width 80 height 31
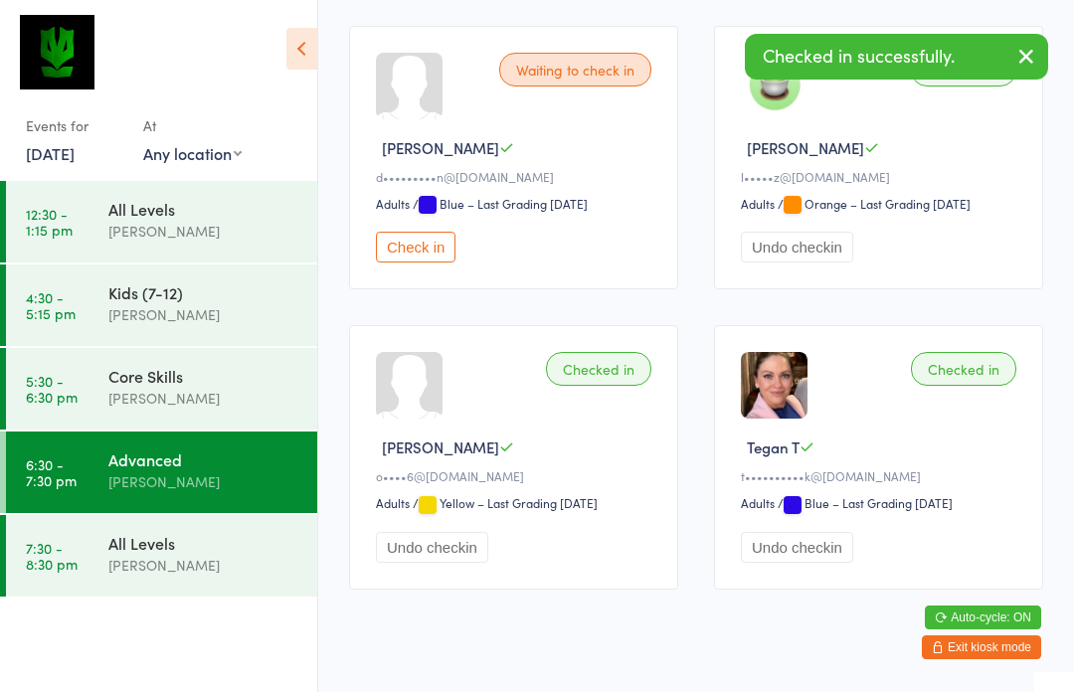
click at [186, 552] on div "All Levels" at bounding box center [204, 543] width 192 height 22
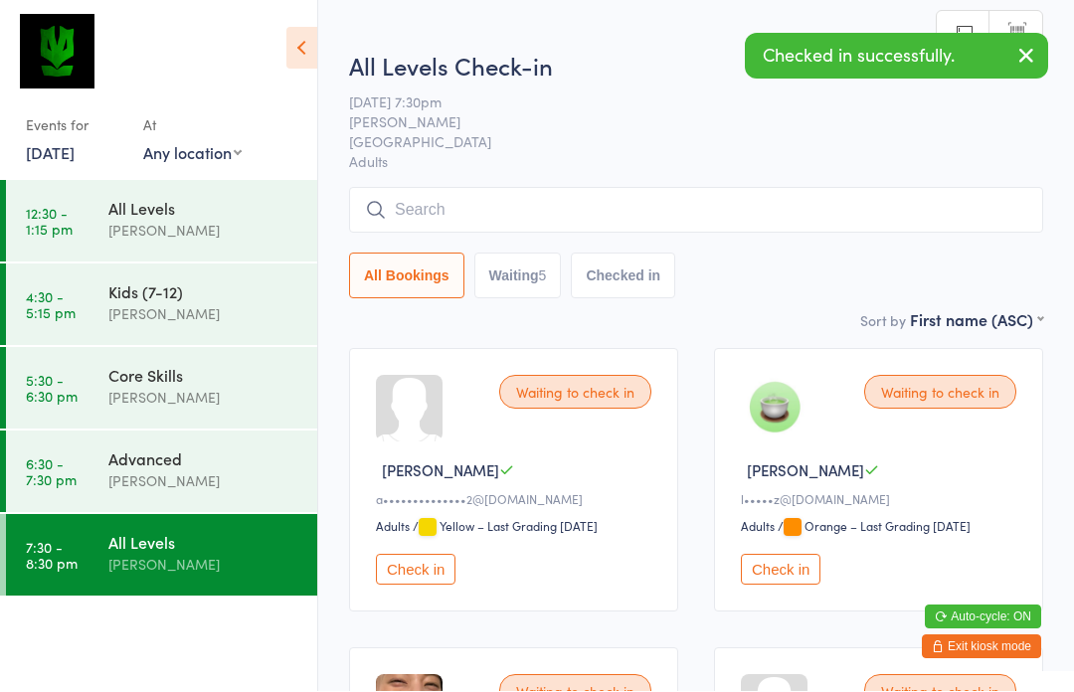
scroll to position [1, 0]
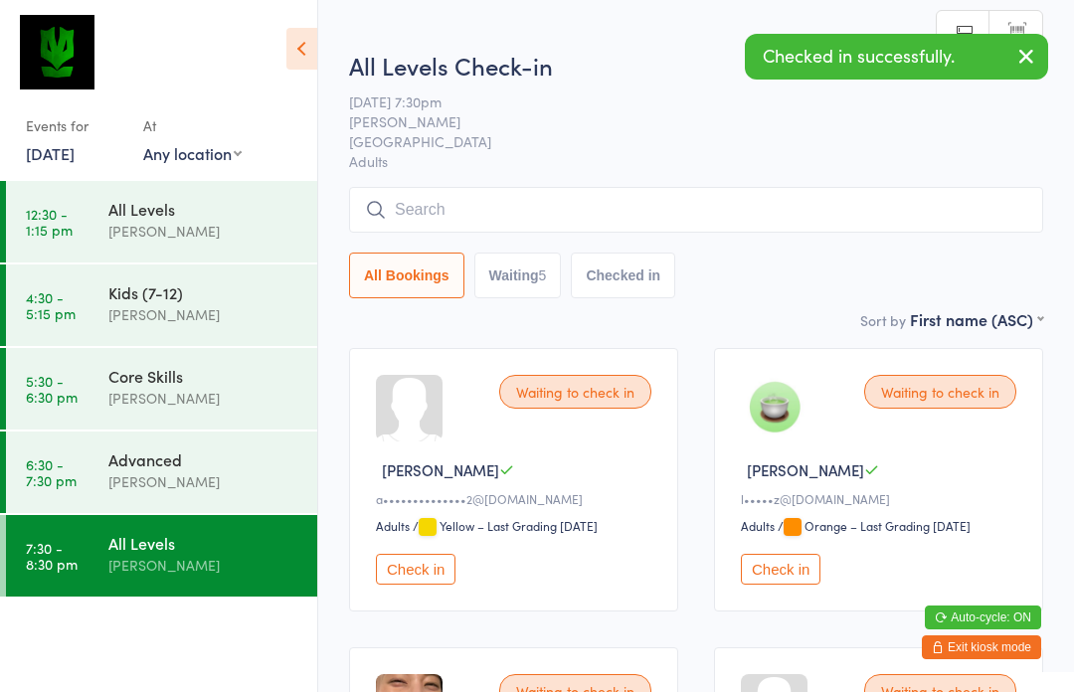
click at [776, 585] on button "Check in" at bounding box center [781, 569] width 80 height 31
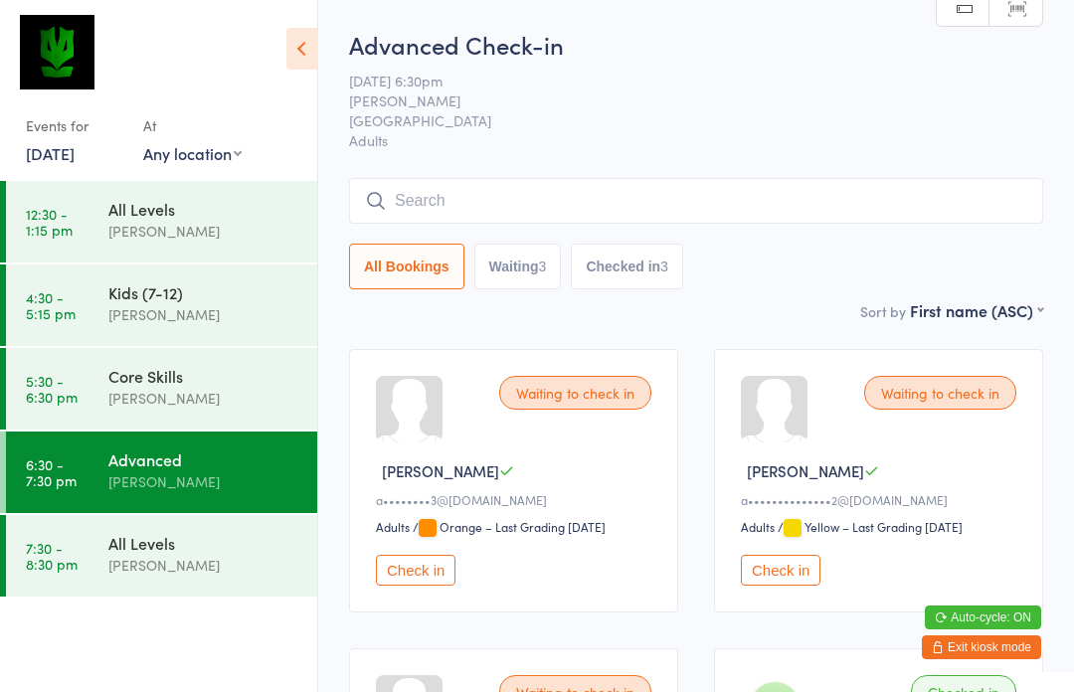
click at [448, 584] on button "Check in" at bounding box center [416, 570] width 80 height 31
click at [614, 224] on input "search" at bounding box center [696, 201] width 694 height 46
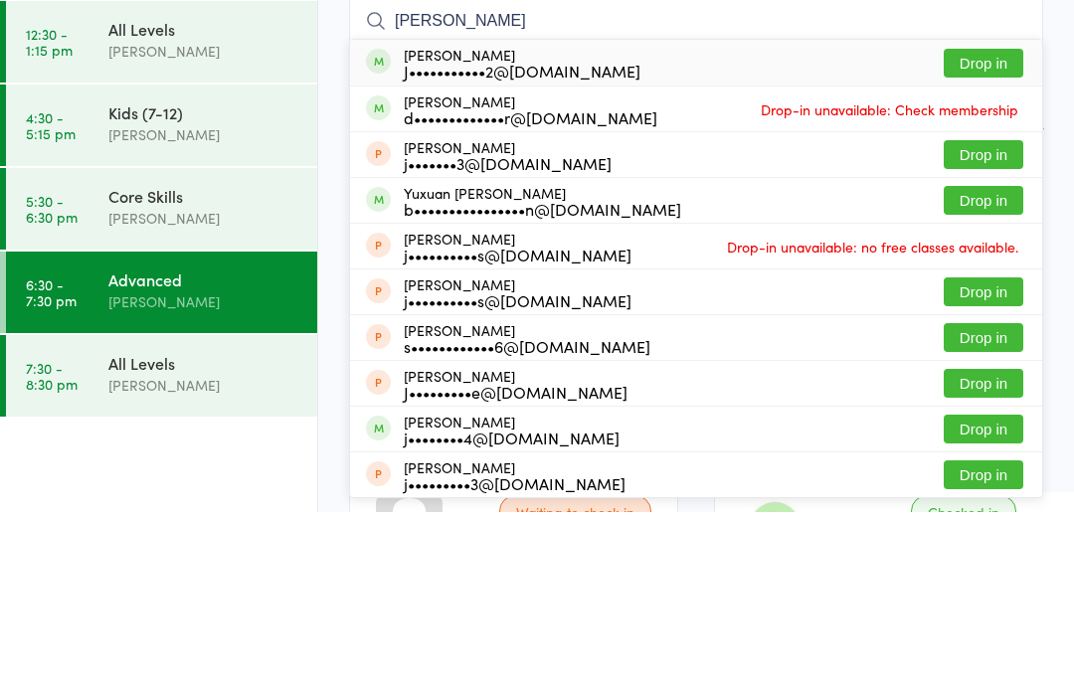
type input "[PERSON_NAME]"
click at [996, 229] on button "Drop in" at bounding box center [984, 243] width 80 height 29
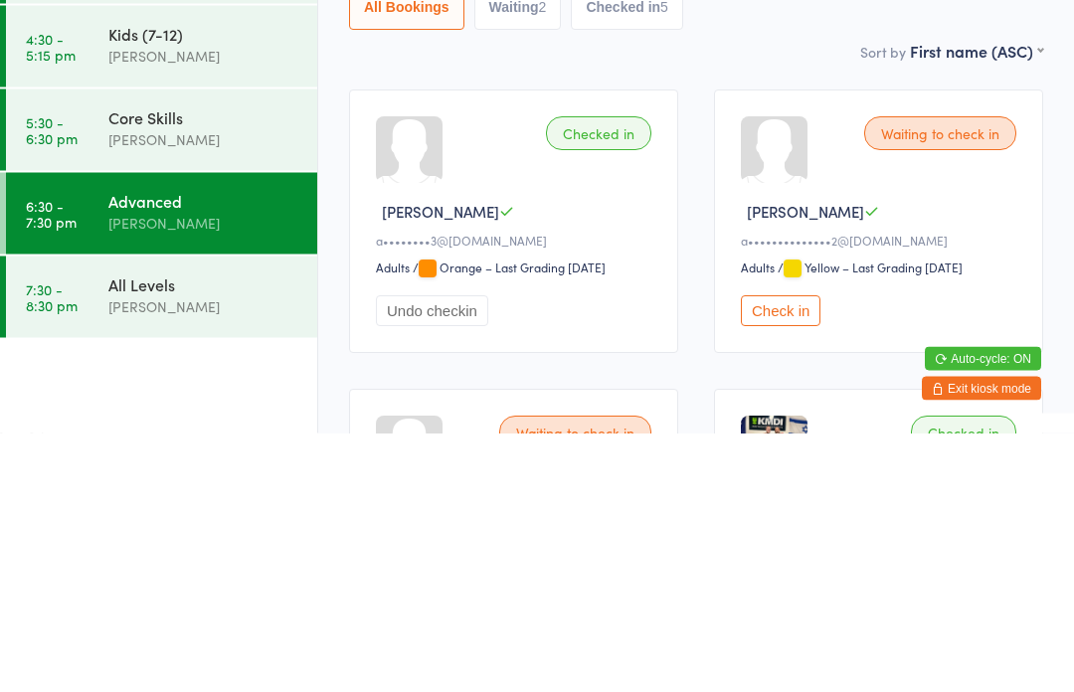
click at [233, 554] on div "[PERSON_NAME]" at bounding box center [204, 565] width 192 height 23
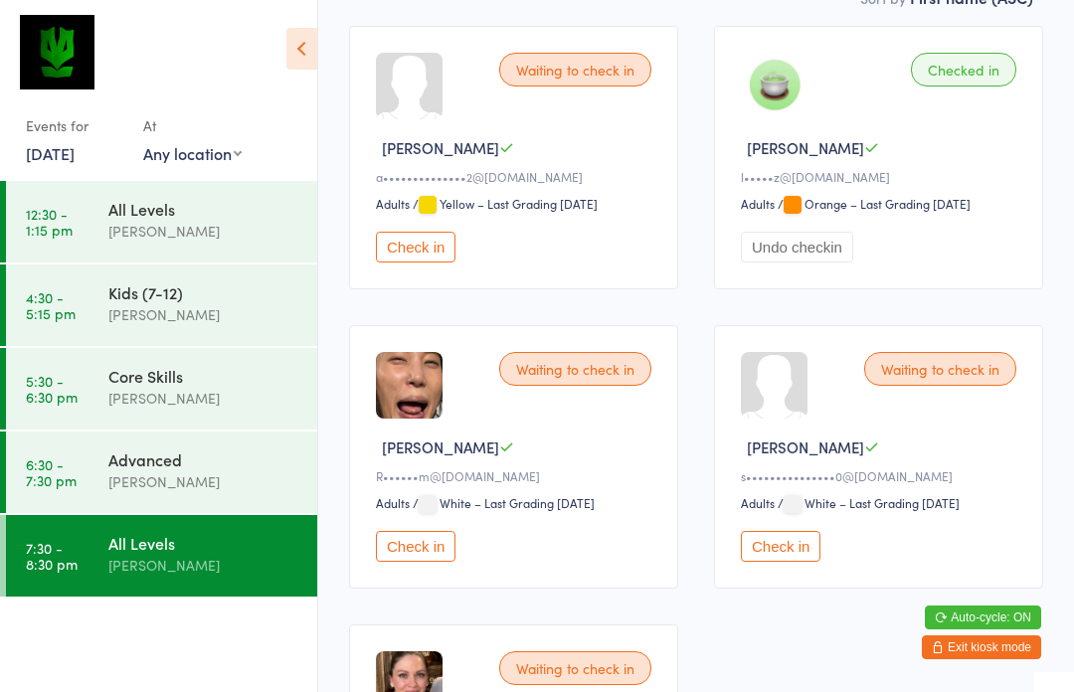
scroll to position [331, 0]
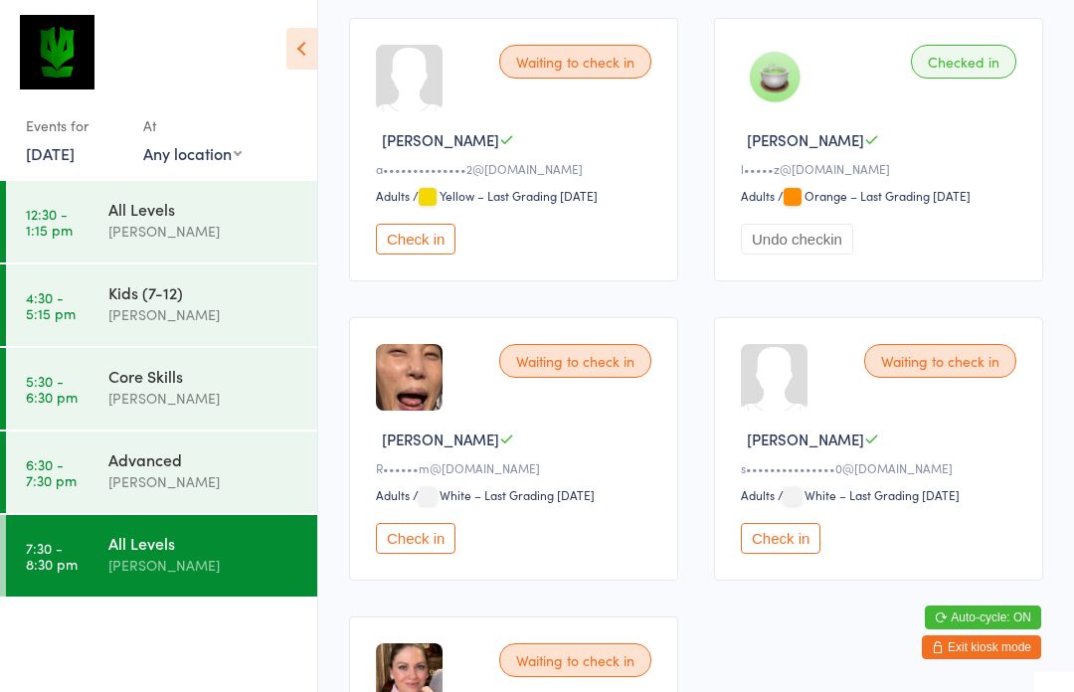
click at [243, 464] on div "Advanced" at bounding box center [204, 459] width 192 height 22
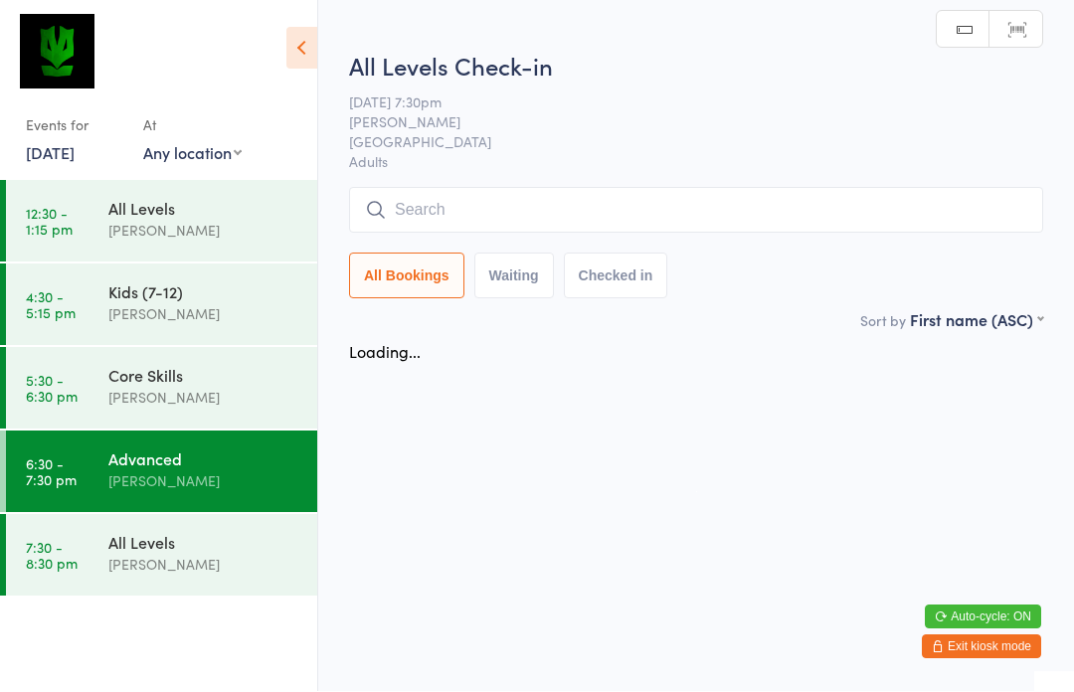
scroll to position [1, 0]
